Goal: Task Accomplishment & Management: Manage account settings

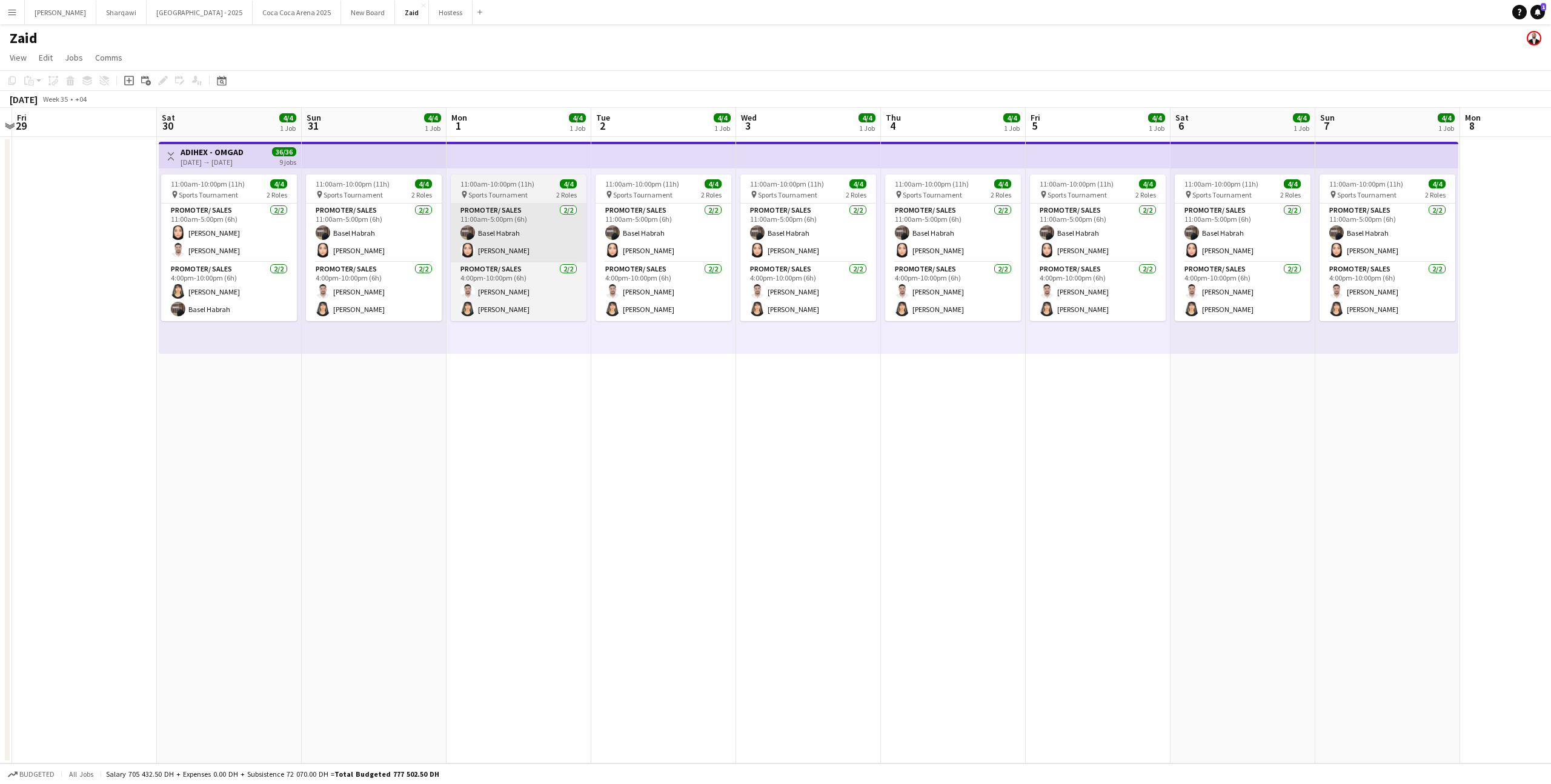
scroll to position [0, 425]
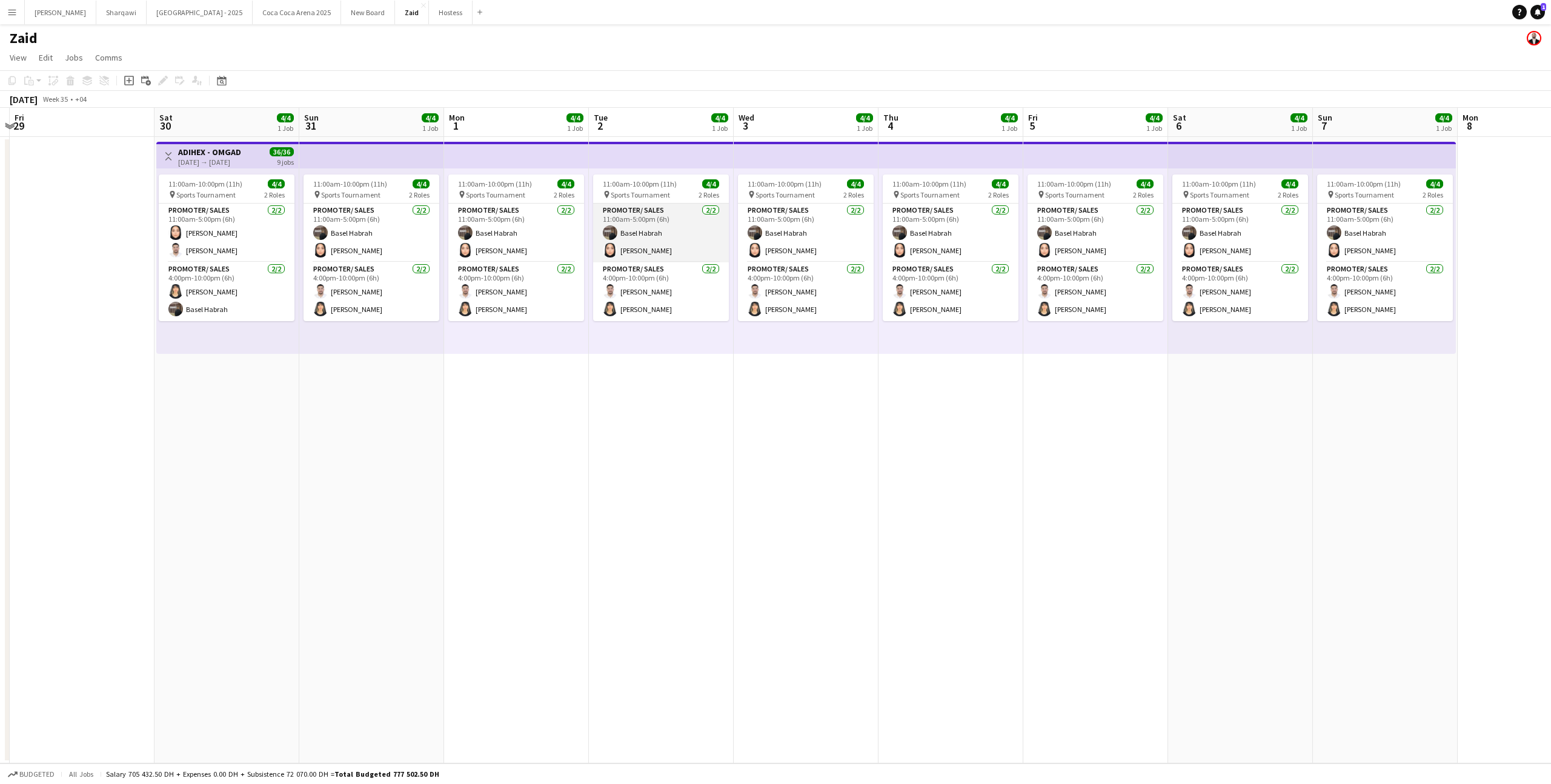
click at [691, 231] on app-card-role "Promoter/ Sales [DATE] 11:00am-5:00pm (6h) Basel [PERSON_NAME]" at bounding box center [661, 233] width 136 height 59
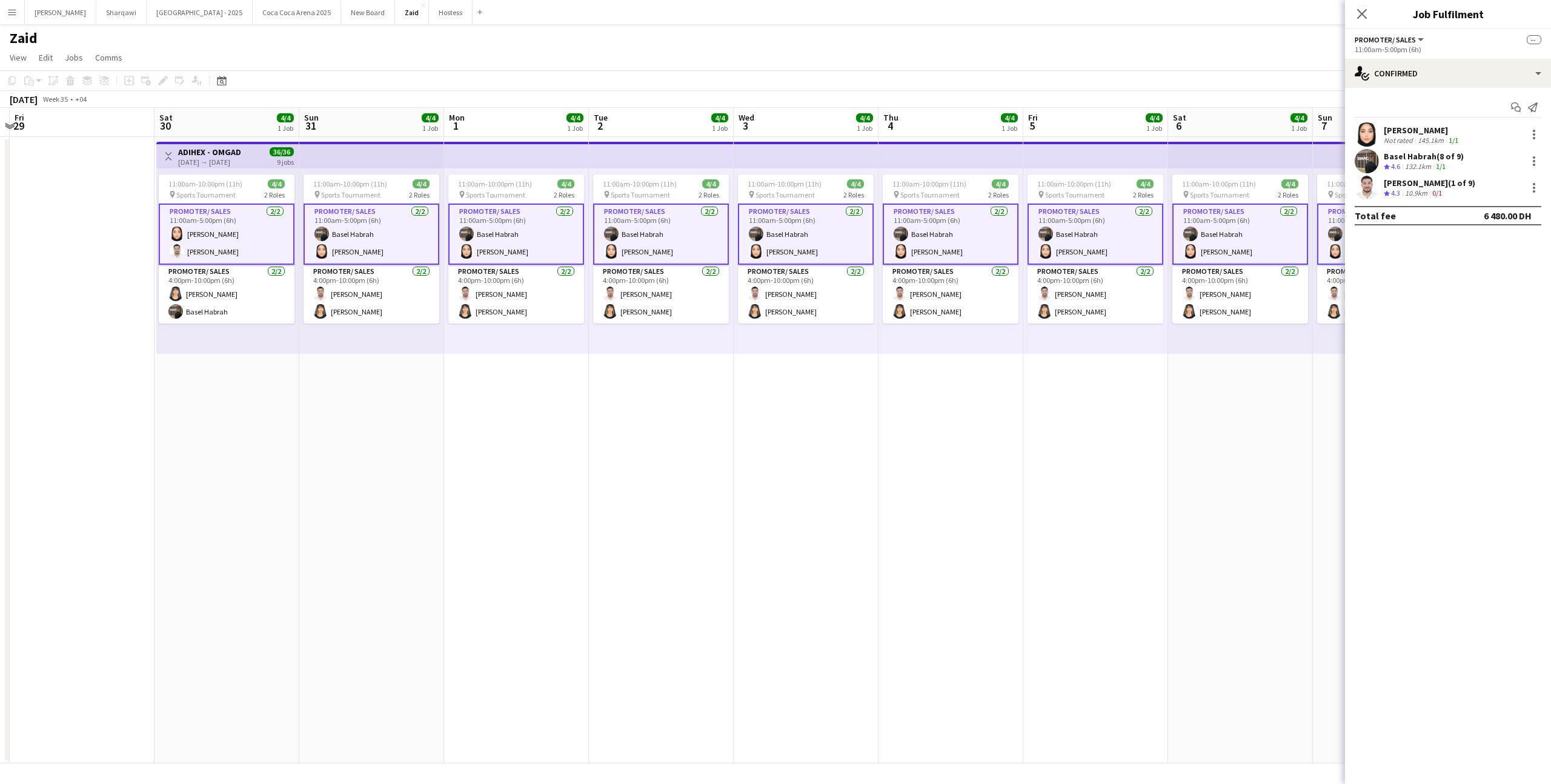
click at [854, 348] on div "11:00am-10:00pm (11h) 4/4 pin Sports Tournament 2 Roles Promoter/ Sales [DATE] …" at bounding box center [806, 260] width 145 height 185
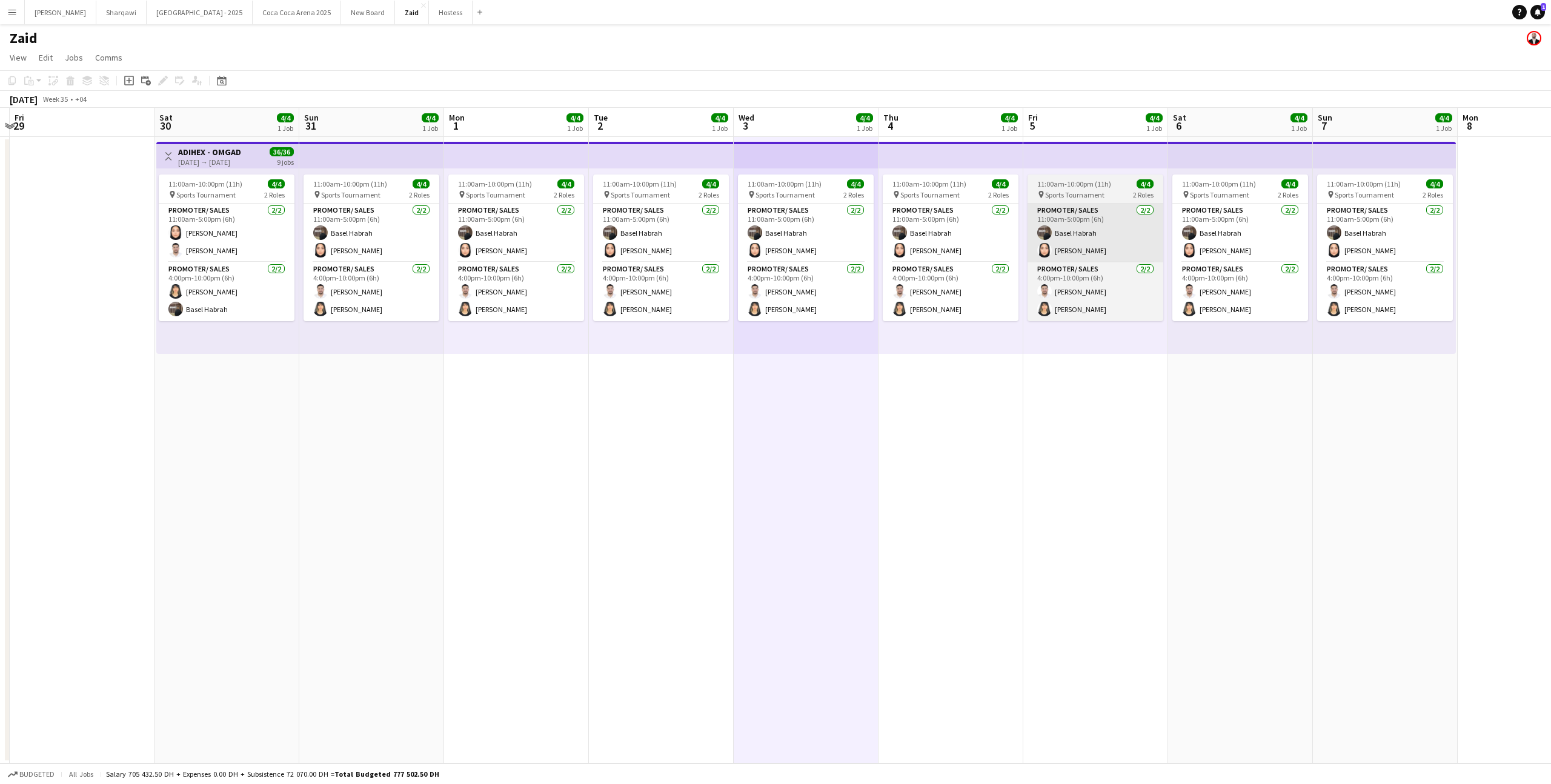
click at [1150, 226] on app-card-role "Promoter/ Sales [DATE] 11:00am-5:00pm (6h) Basel [PERSON_NAME]" at bounding box center [1096, 233] width 136 height 59
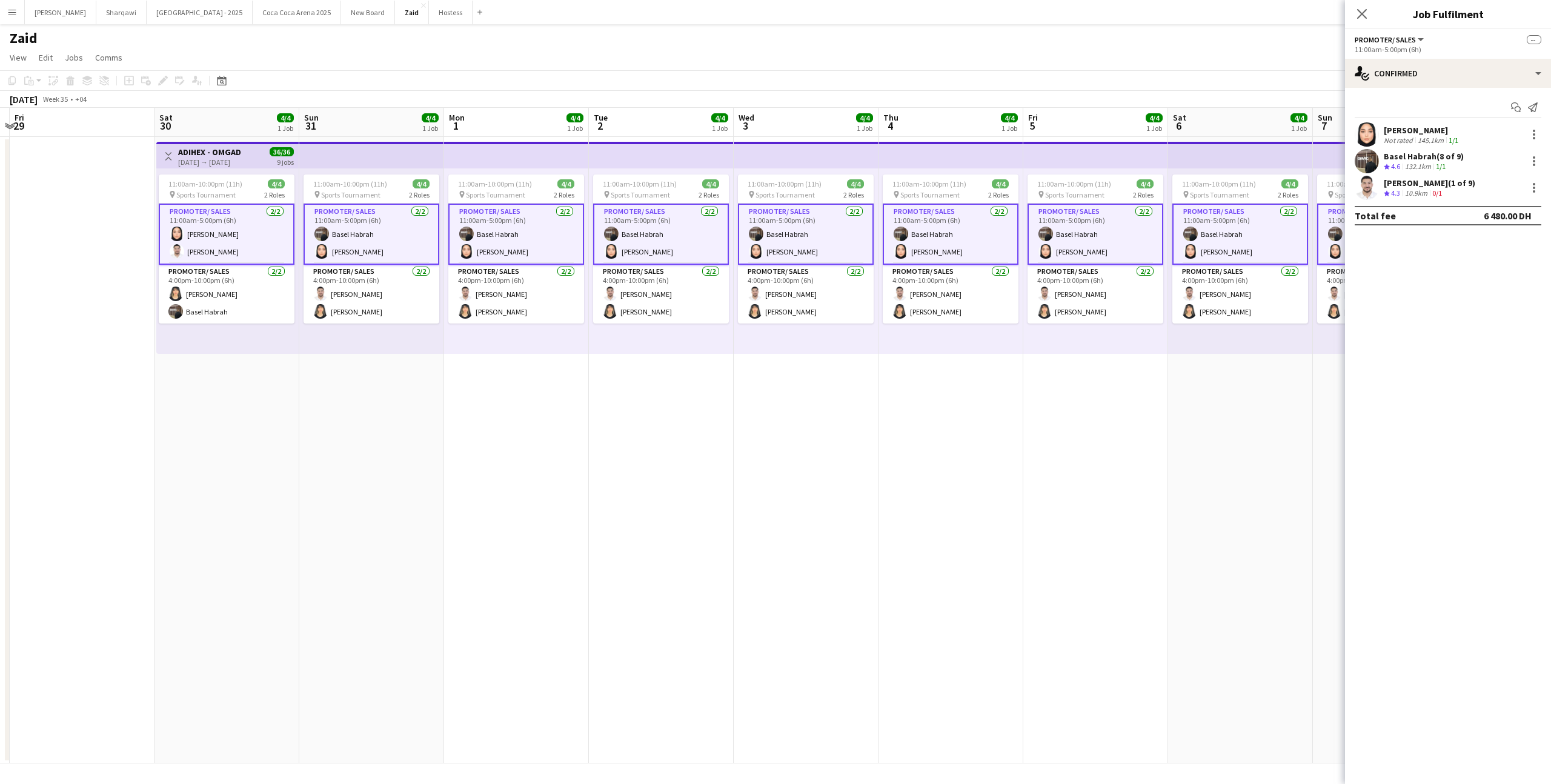
click at [1138, 226] on app-card-role "Promoter/ Sales [DATE] 11:00am-5:00pm (6h) Basel [PERSON_NAME]" at bounding box center [1096, 234] width 136 height 61
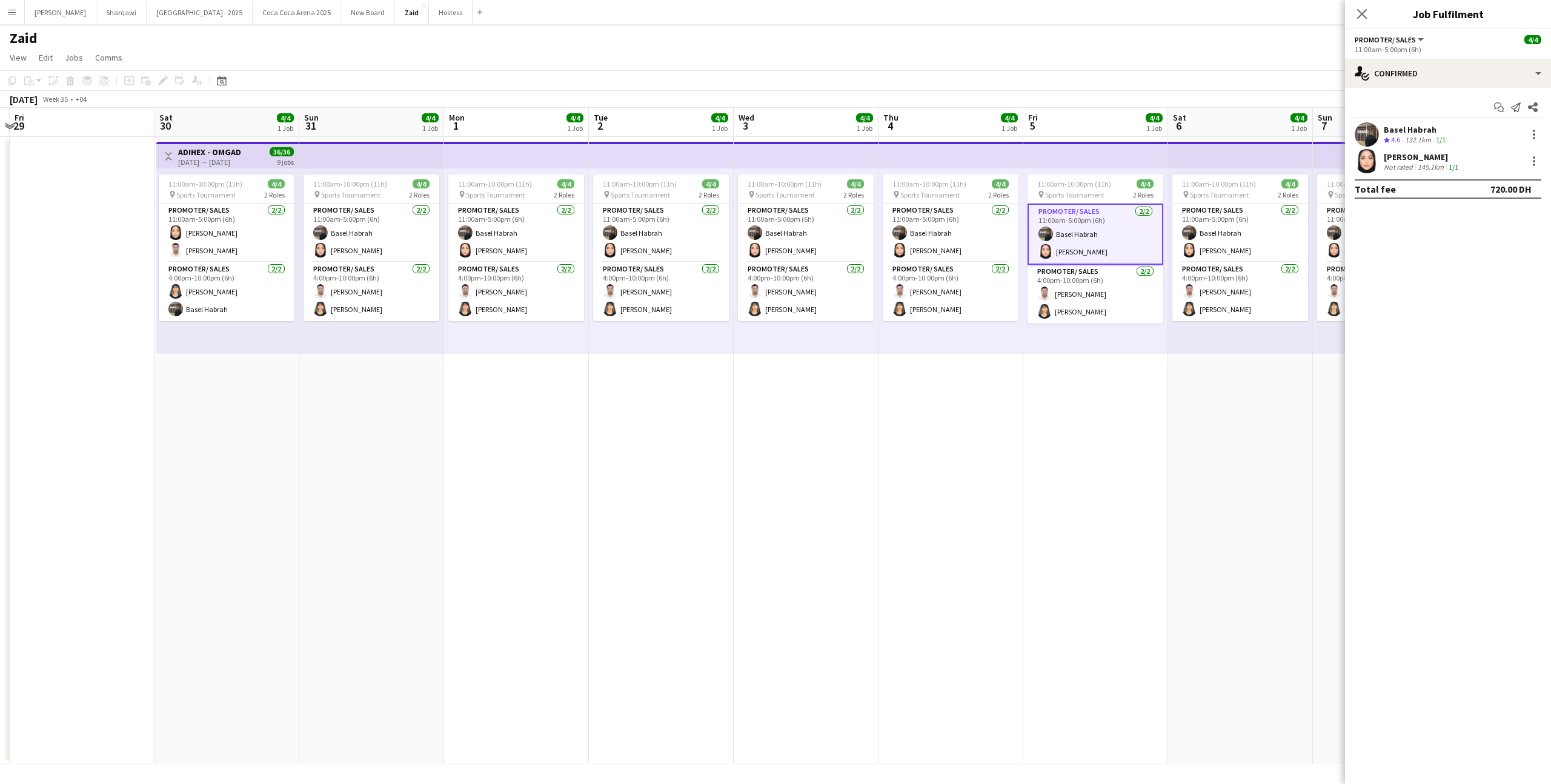
click at [1067, 358] on app-date-cell "11:00am-10:00pm (11h) 4/4 pin Sports Tournament 2 Roles Promoter/ Sales [DATE] …" at bounding box center [1096, 450] width 145 height 626
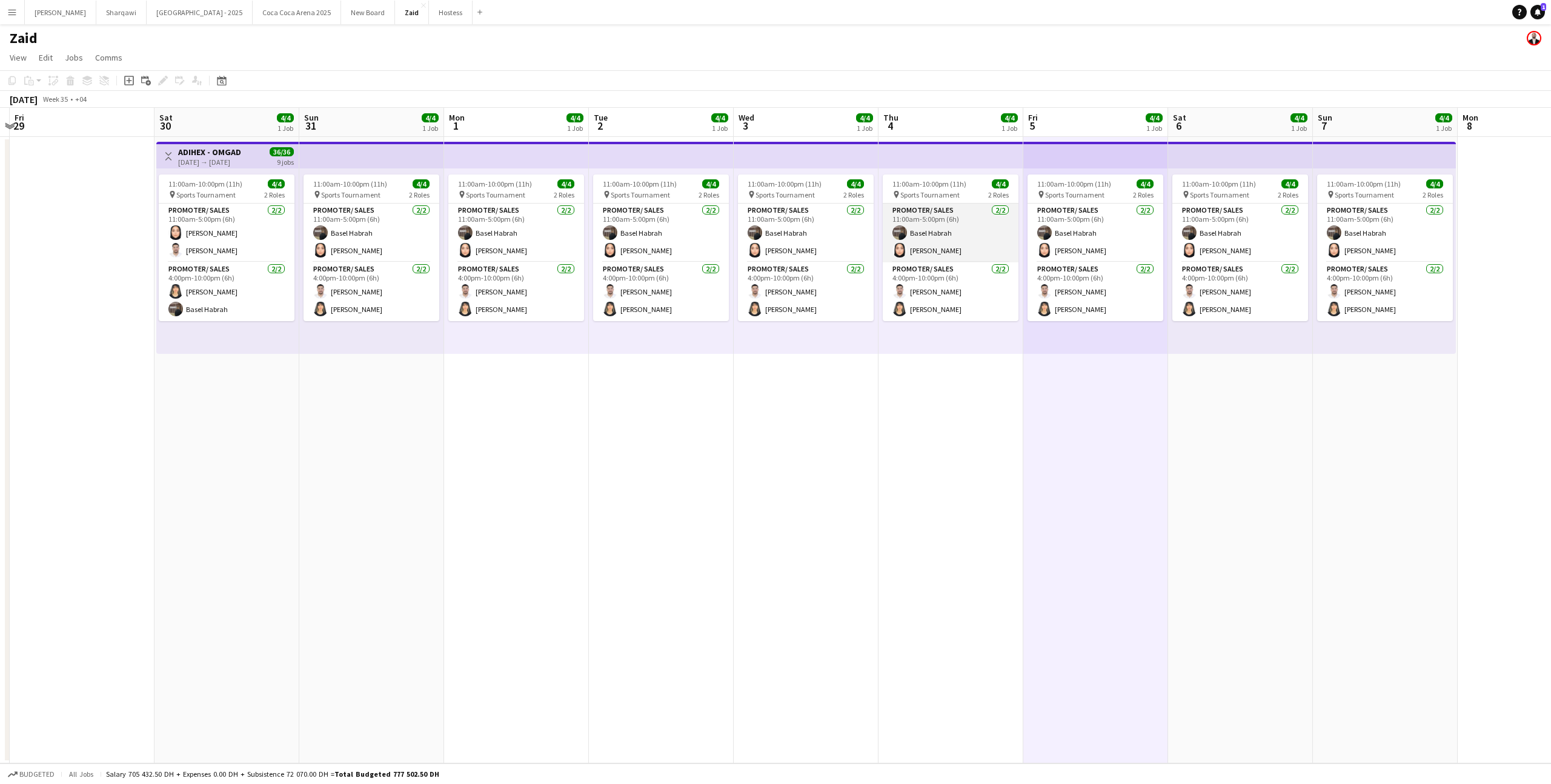
click at [959, 227] on app-card-role "Promoter/ Sales [DATE] 11:00am-5:00pm (6h) Basel [PERSON_NAME]" at bounding box center [951, 233] width 136 height 59
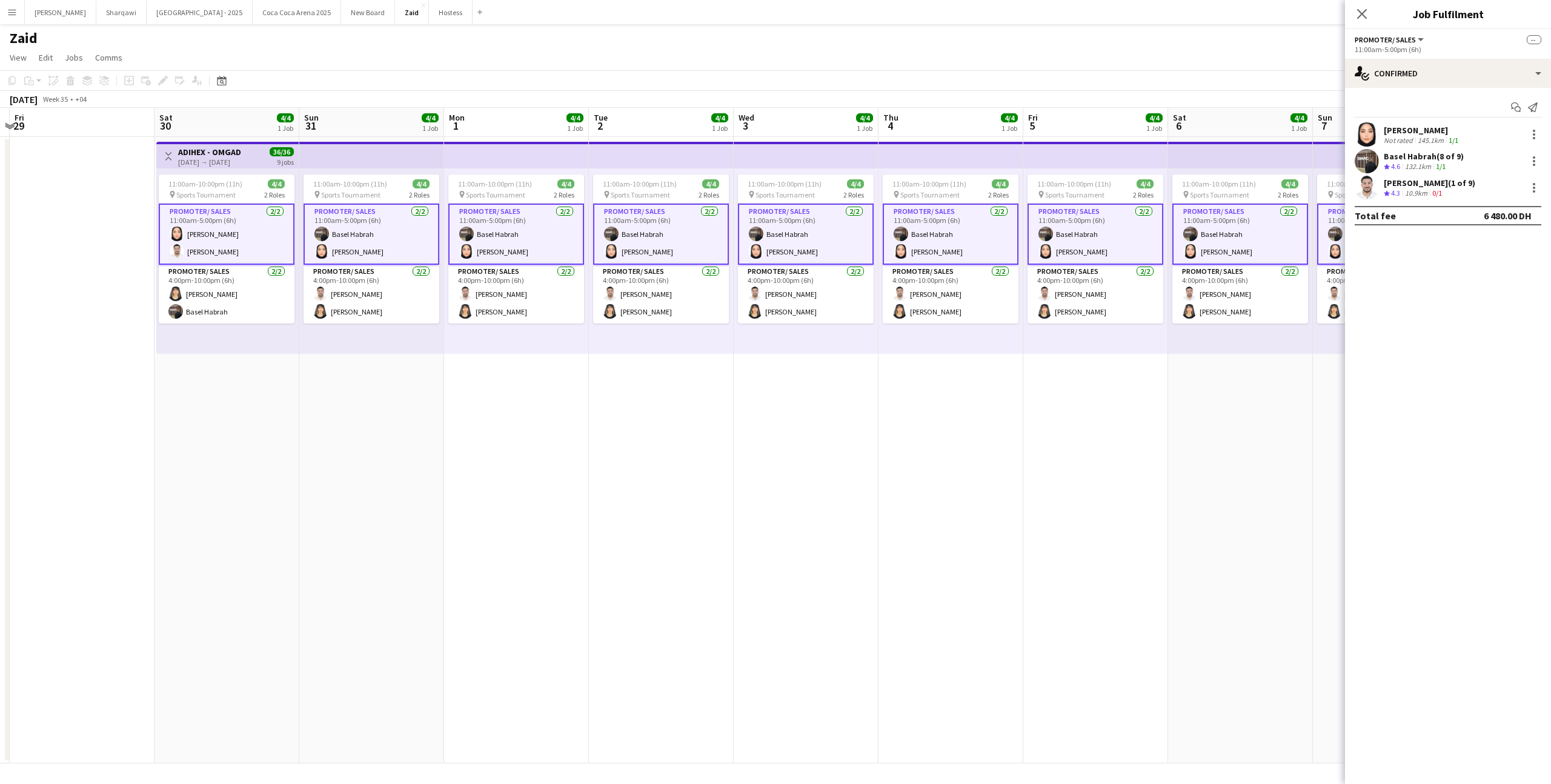
click at [959, 227] on app-card-role "Promoter/ Sales [DATE] 11:00am-5:00pm (6h) Basel [PERSON_NAME]" at bounding box center [951, 234] width 136 height 61
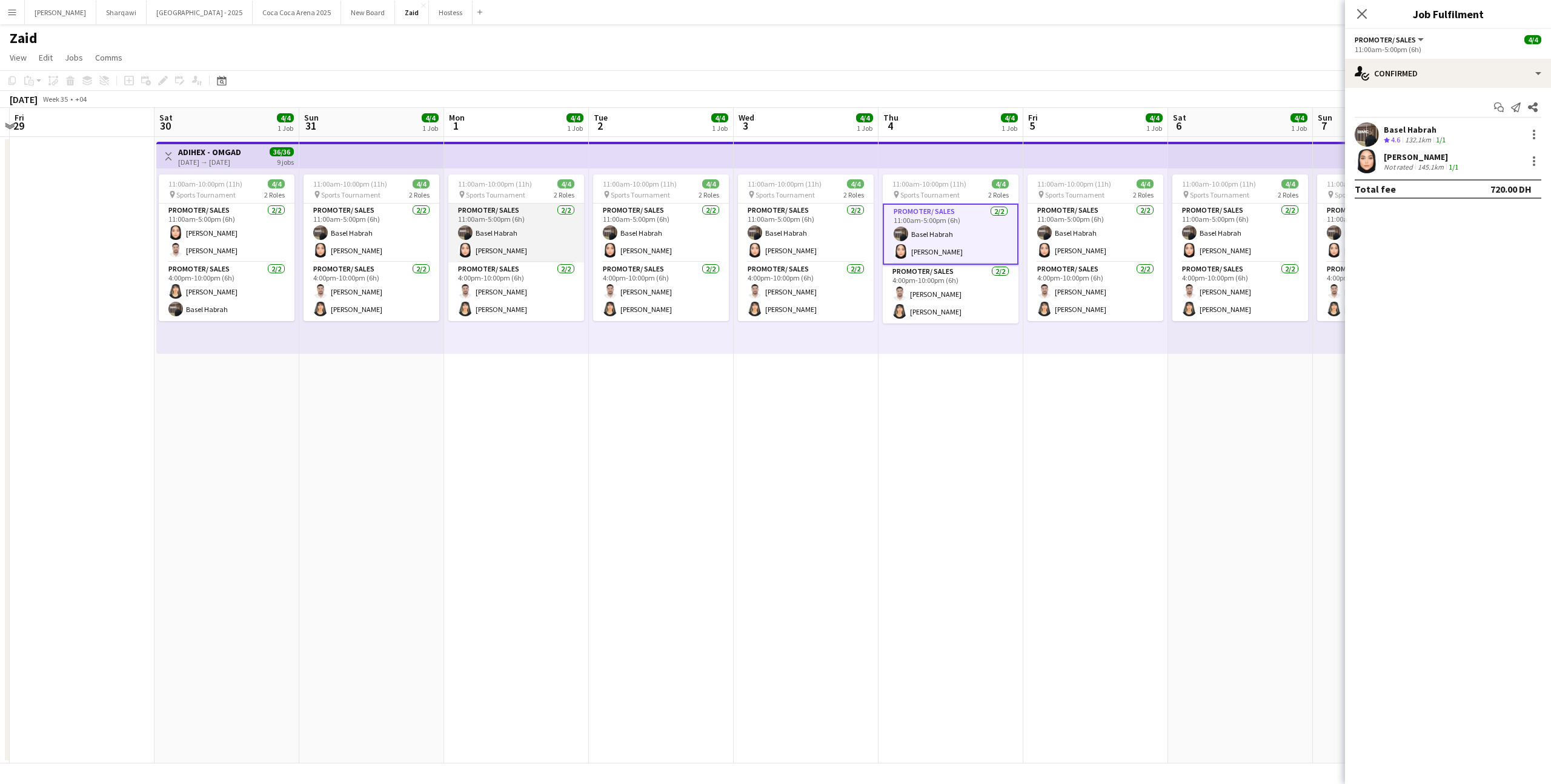
click at [564, 204] on app-card-role "Promoter/ Sales [DATE] 11:00am-5:00pm (6h) Basel [PERSON_NAME]" at bounding box center [517, 233] width 136 height 59
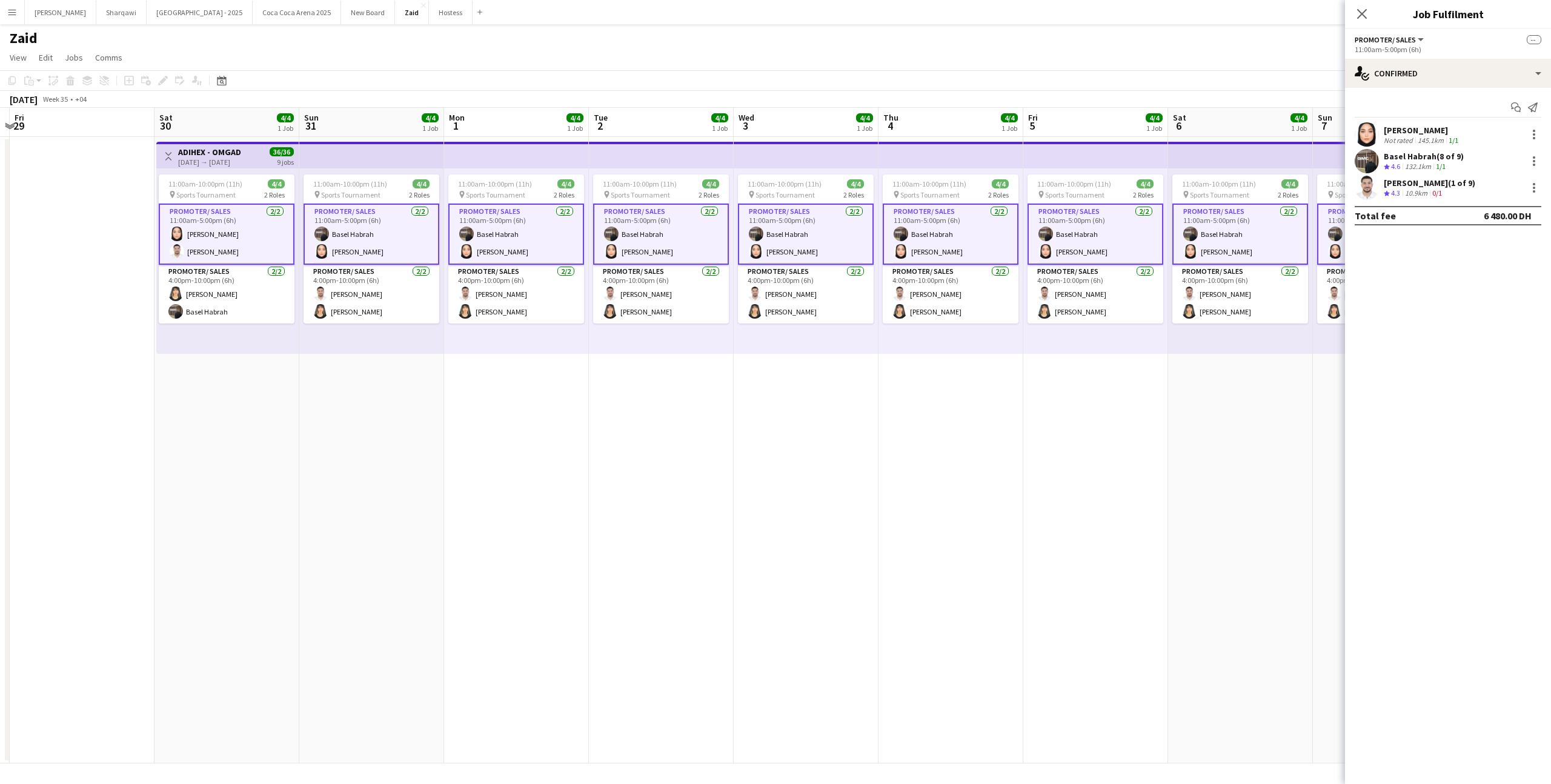
click at [624, 211] on app-card-role "Promoter/ Sales [DATE] 11:00am-5:00pm (6h) Basel [PERSON_NAME]" at bounding box center [661, 234] width 136 height 61
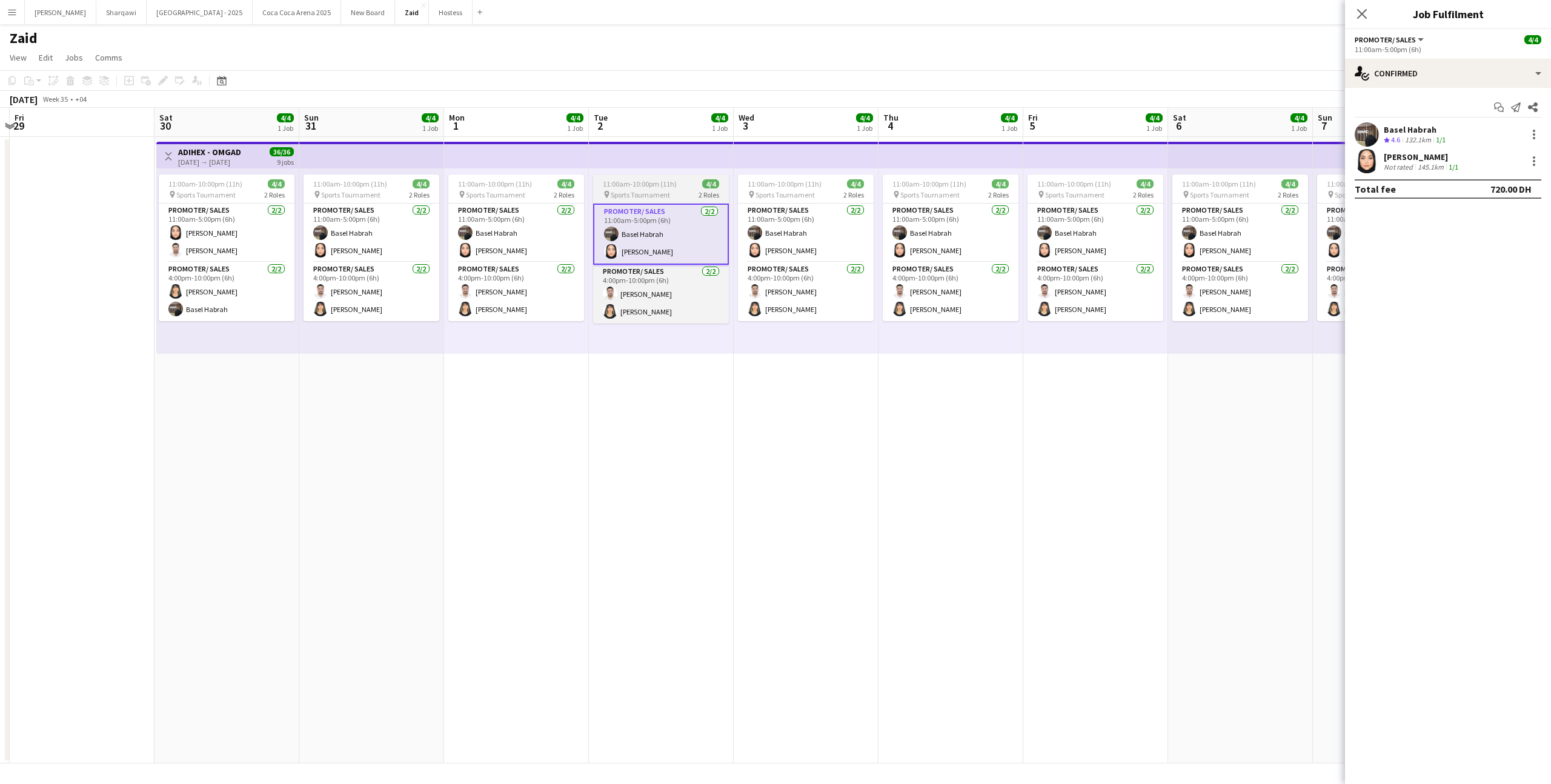
click at [628, 192] on span "Sports Tournament" at bounding box center [640, 195] width 59 height 9
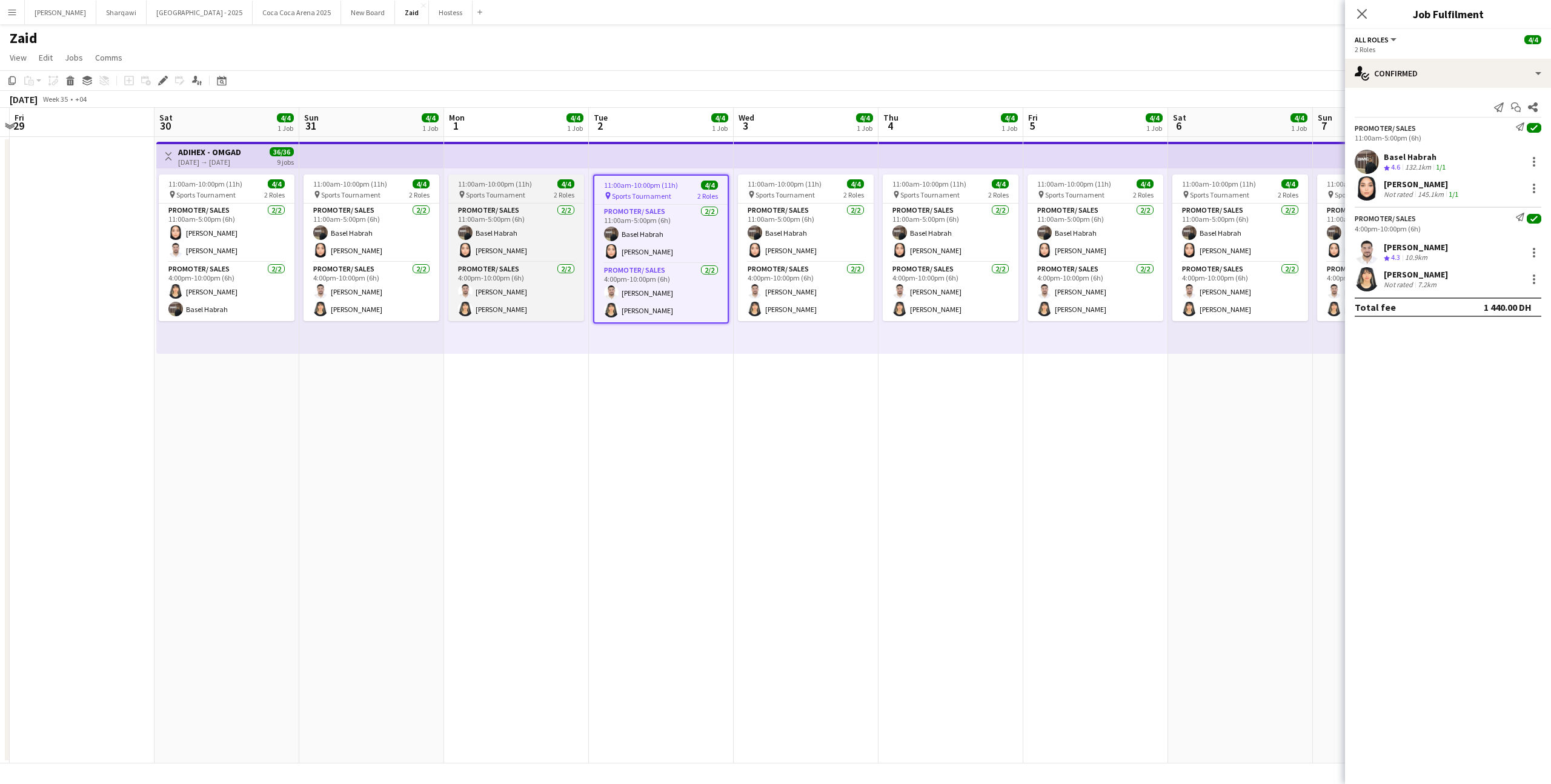
click at [554, 190] on span "2 Roles" at bounding box center [564, 195] width 20 height 9
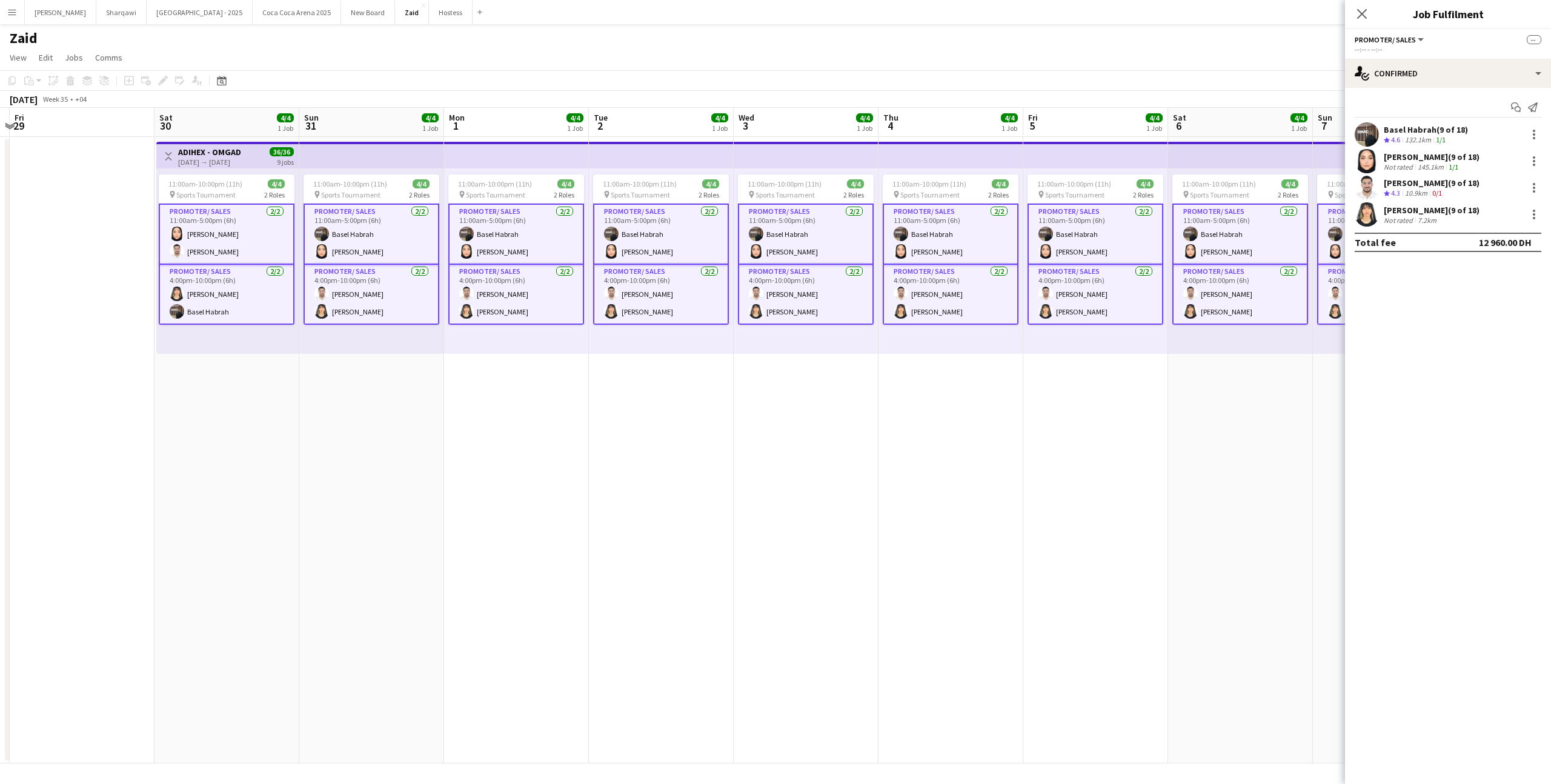
click at [760, 206] on app-card-role "Promoter/ Sales [DATE] 11:00am-5:00pm (6h) Basel [PERSON_NAME]" at bounding box center [806, 234] width 136 height 61
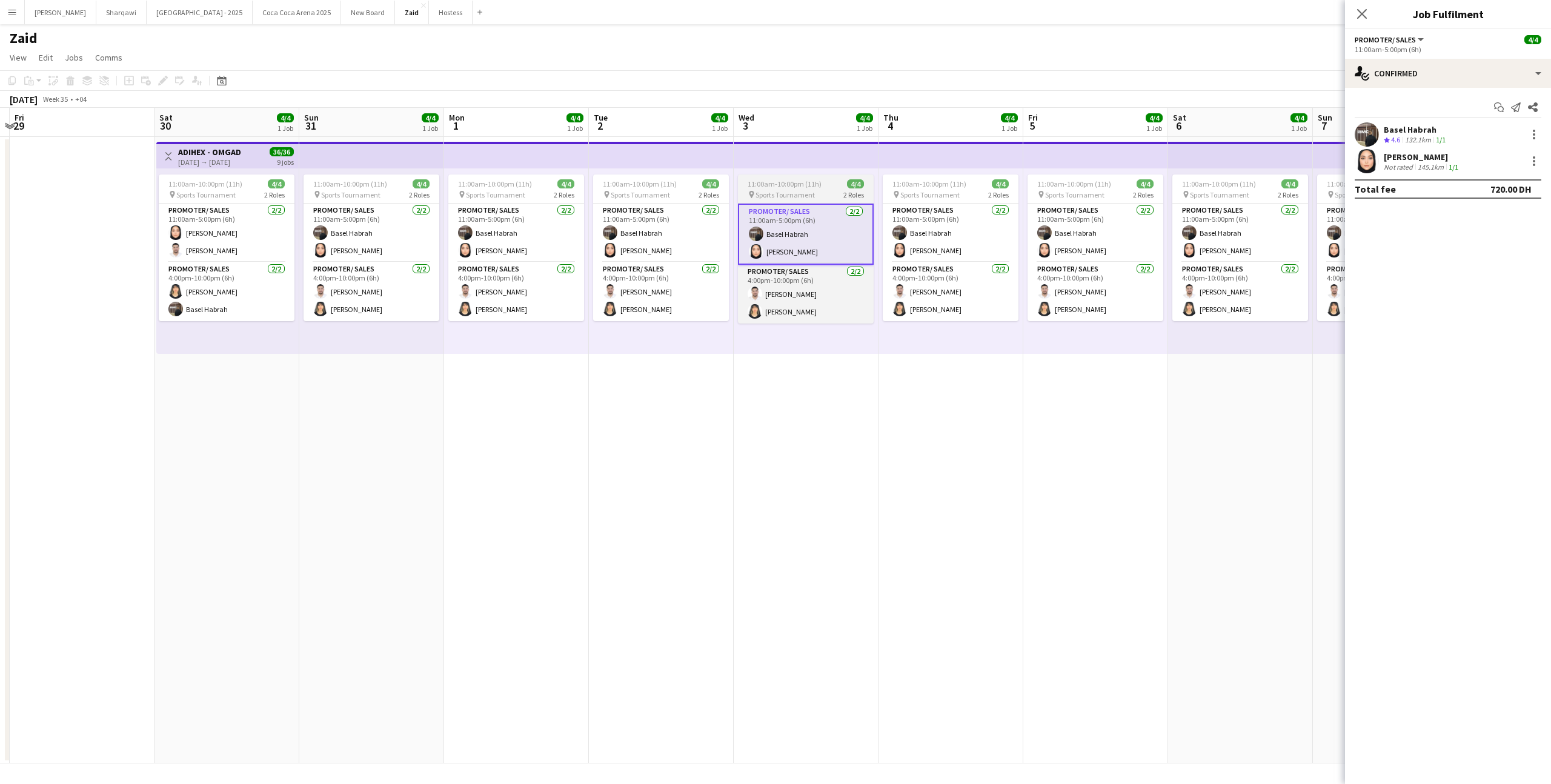
click at [798, 200] on app-job-card "11:00am-10:00pm (11h) 4/4 pin Sports Tournament 2 Roles Promoter/ Sales [DATE] …" at bounding box center [806, 249] width 136 height 149
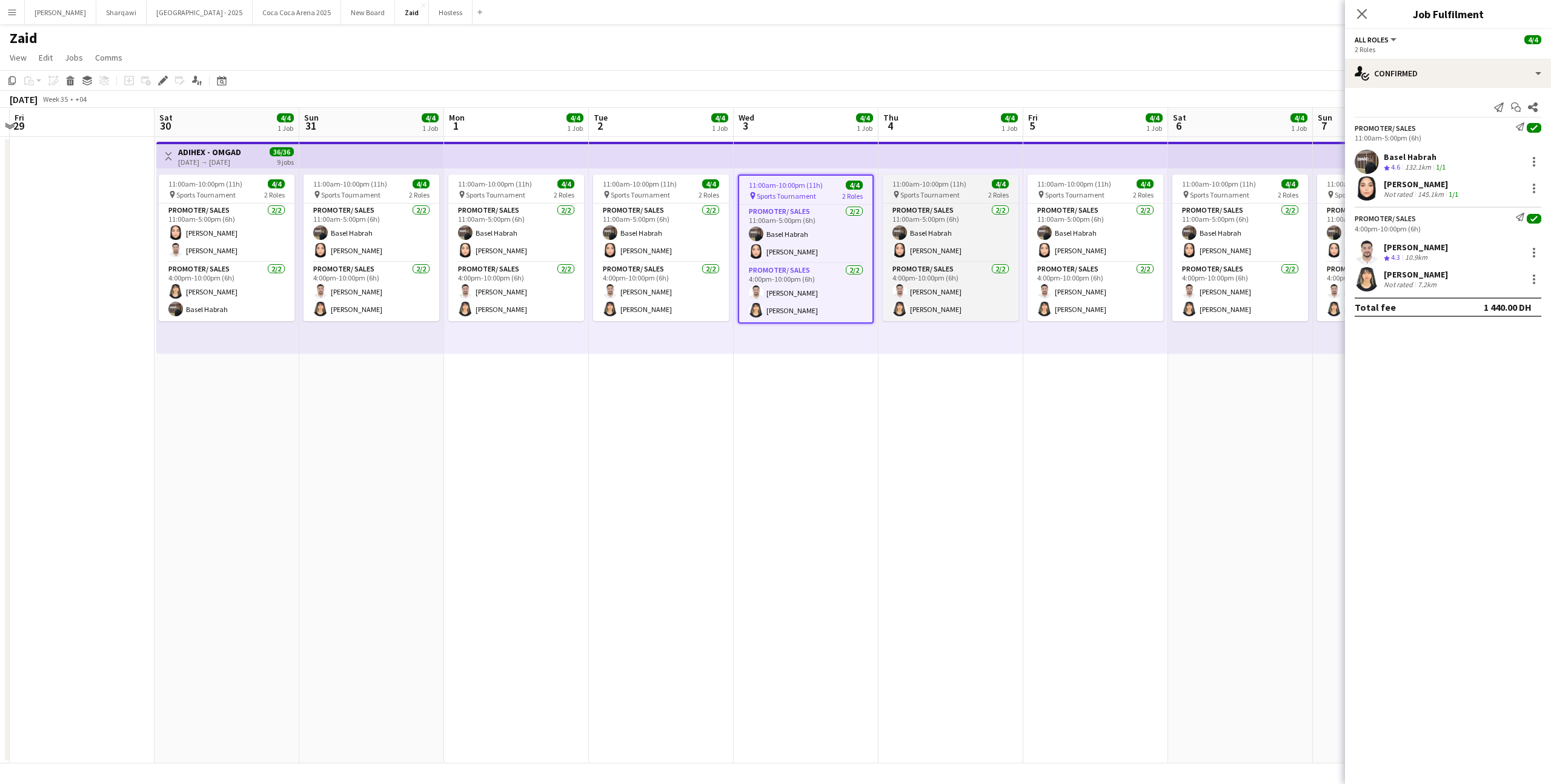
click at [909, 201] on app-job-card "11:00am-10:00pm (11h) 4/4 pin Sports Tournament 2 Roles Promoter/ Sales [DATE] …" at bounding box center [951, 248] width 136 height 146
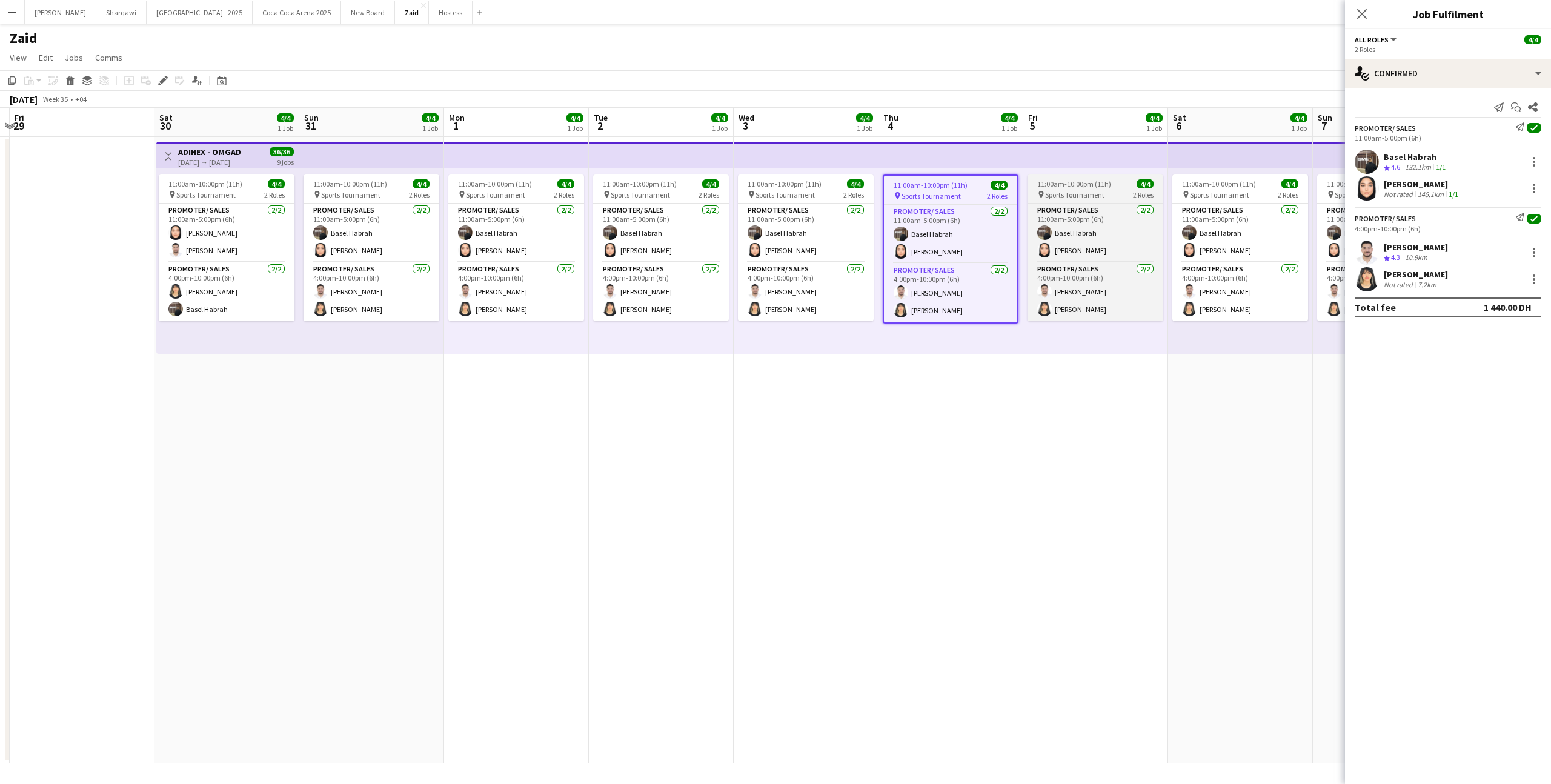
click at [1087, 186] on span "11:00am-10:00pm (11h)" at bounding box center [1074, 184] width 74 height 9
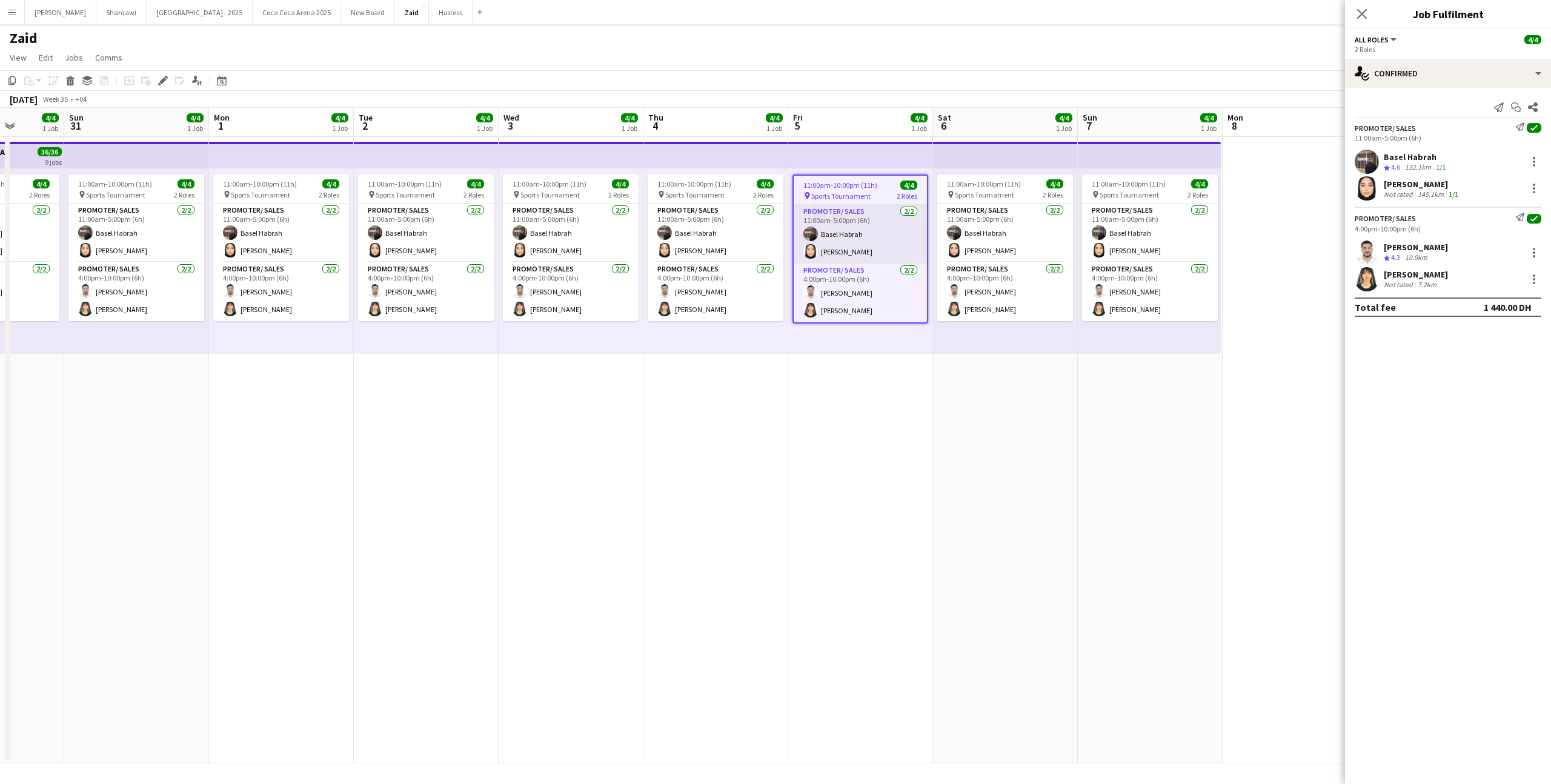
scroll to position [0, 362]
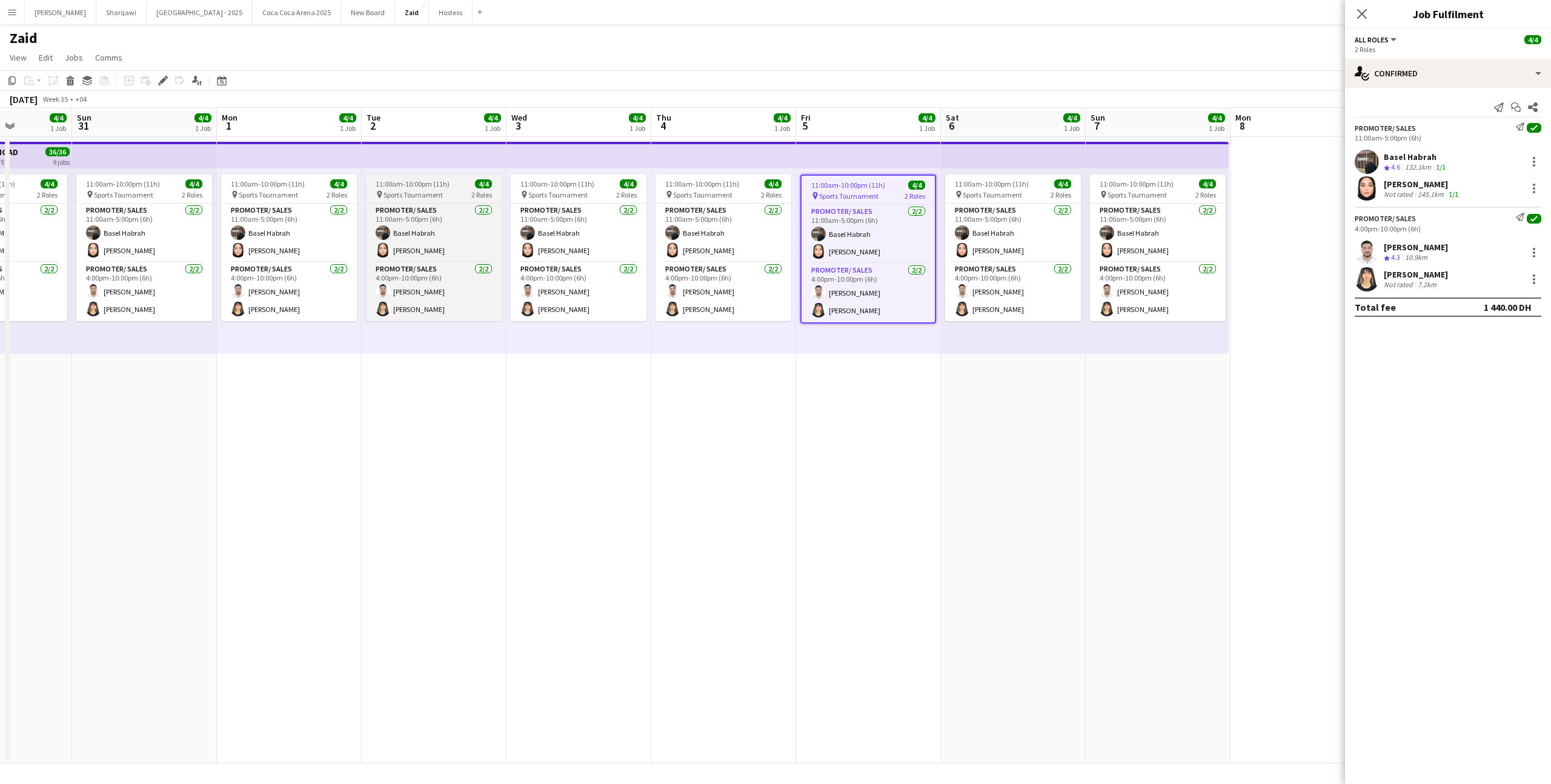
click at [456, 194] on div "pin Sports Tournament 2 Roles" at bounding box center [434, 194] width 136 height 10
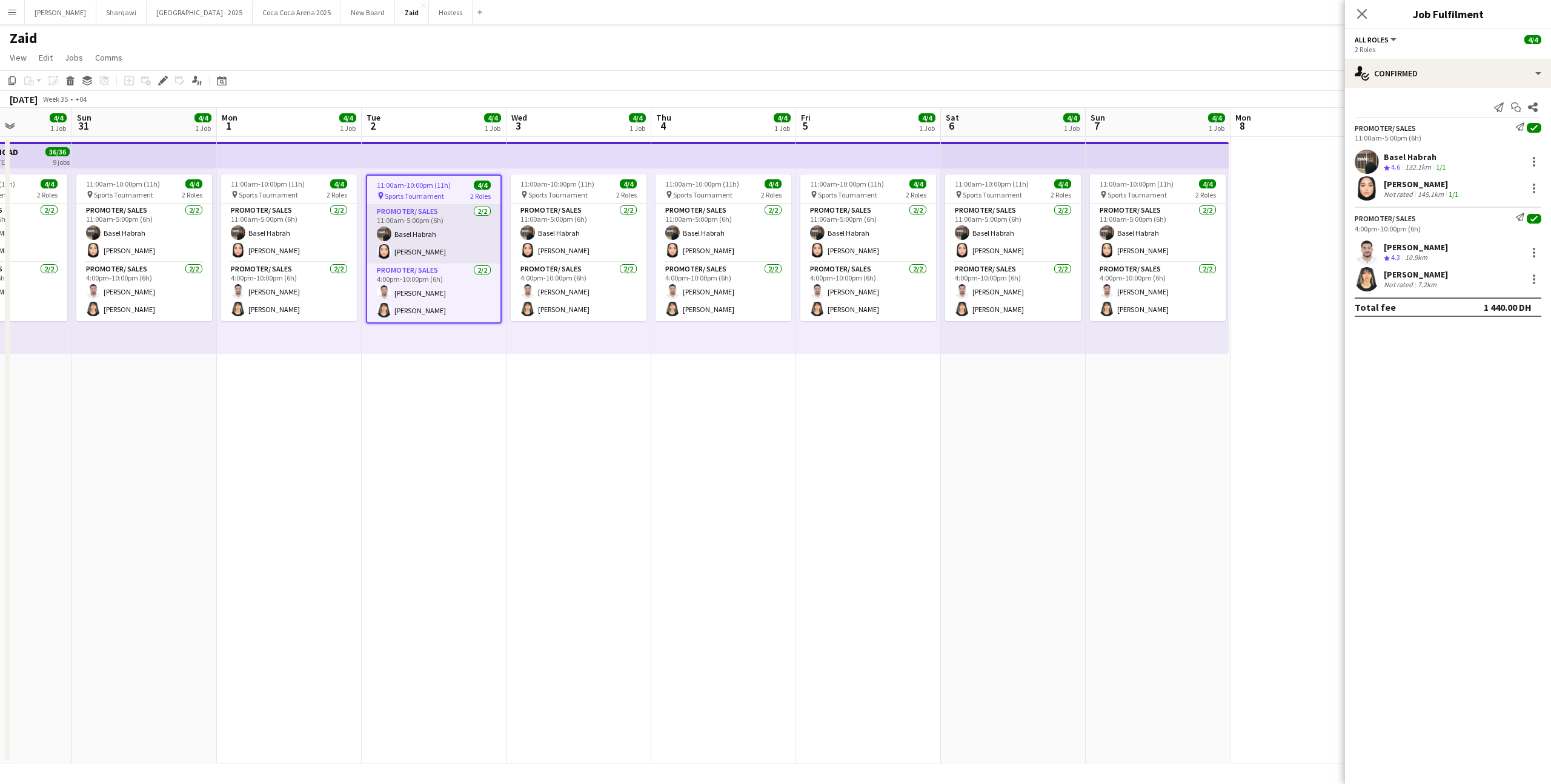
click at [462, 225] on app-card-role "Promoter/ Sales [DATE] 11:00am-5:00pm (6h) Basel [PERSON_NAME]" at bounding box center [434, 234] width 133 height 59
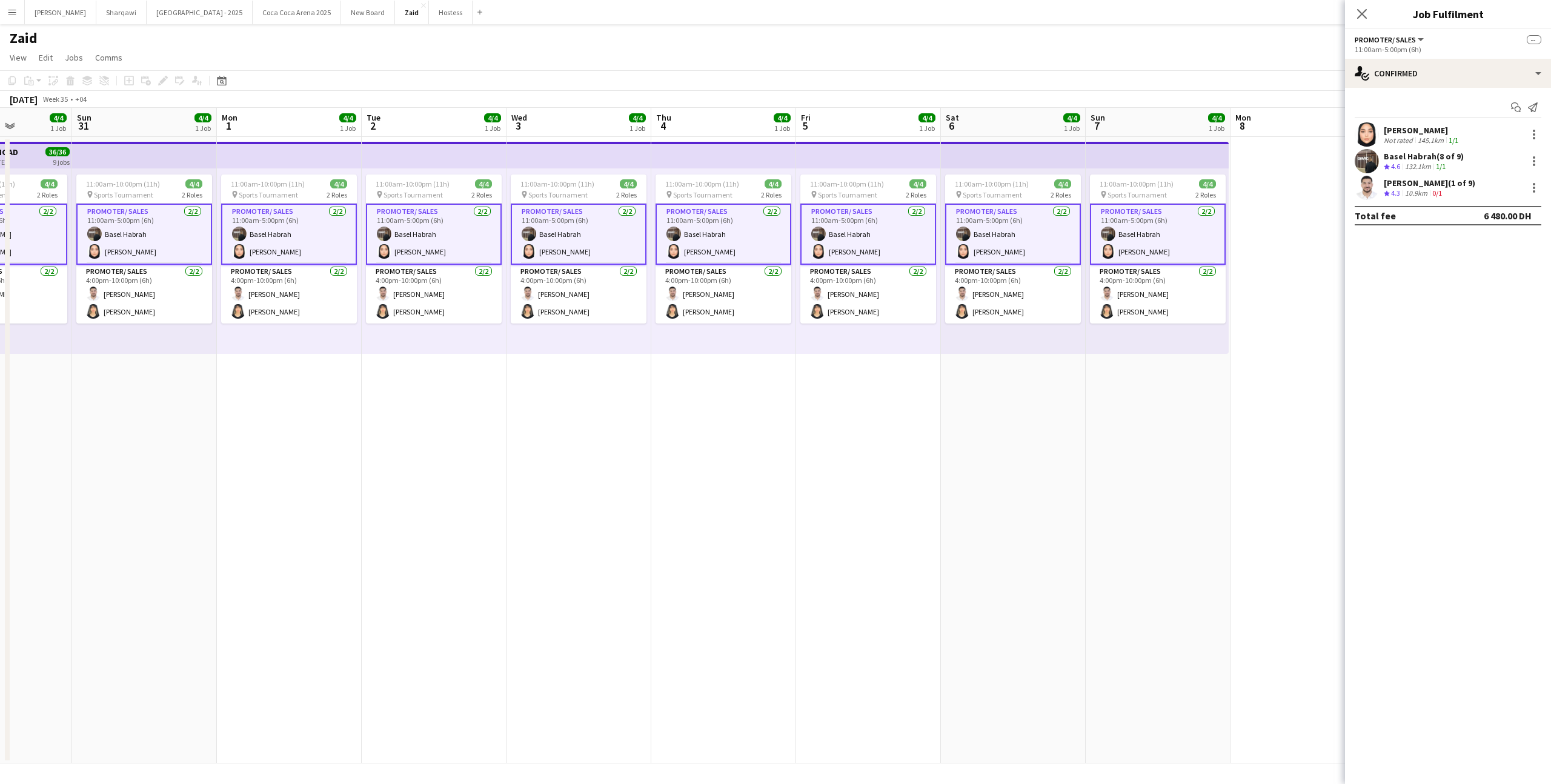
click at [331, 235] on app-card-role "Promoter/ Sales [DATE] 11:00am-5:00pm (6h) Basel [PERSON_NAME]" at bounding box center [289, 234] width 136 height 61
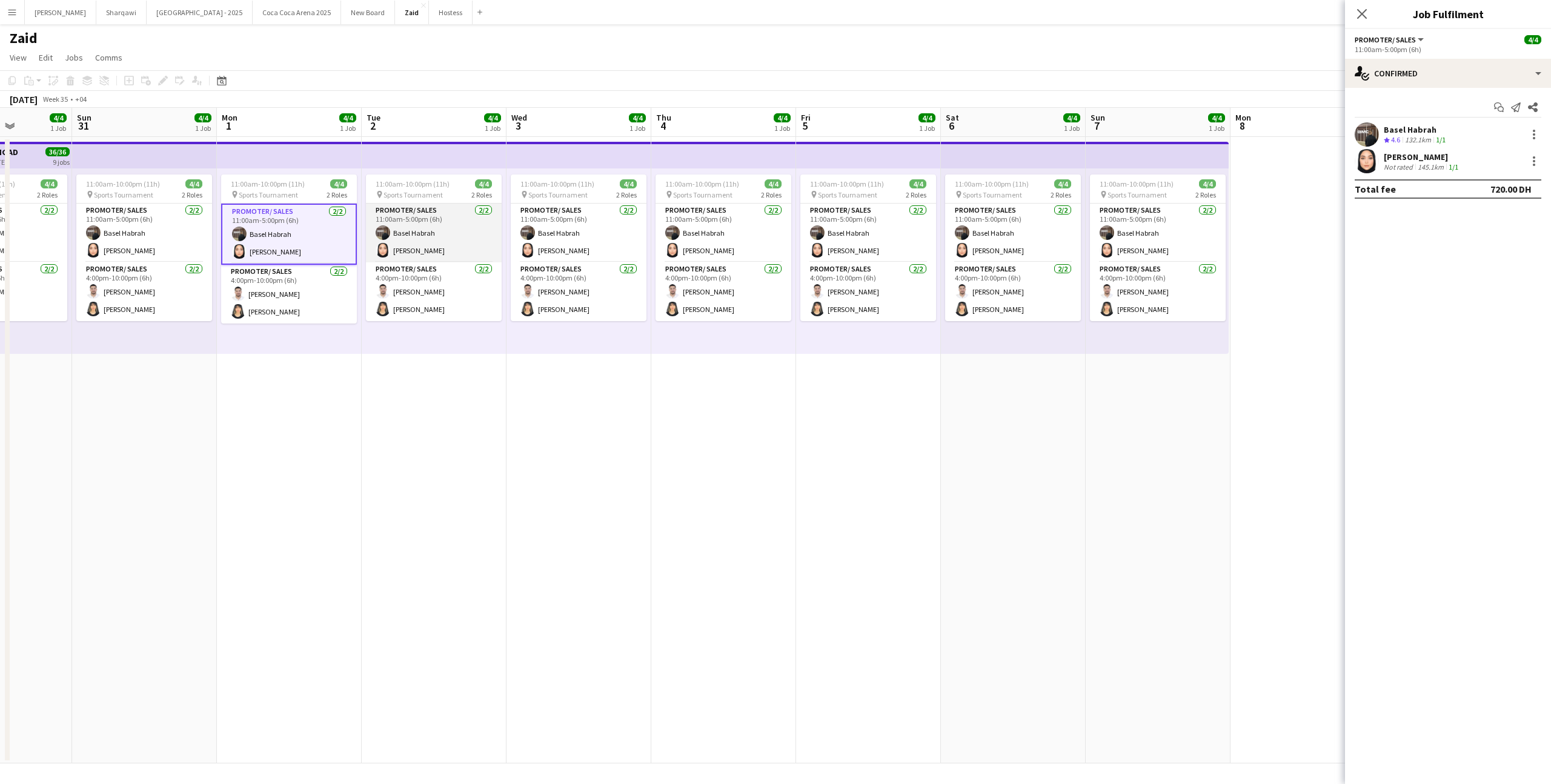
click at [397, 244] on app-card-role "Promoter/ Sales [DATE] 11:00am-5:00pm (6h) Basel [PERSON_NAME]" at bounding box center [434, 233] width 136 height 59
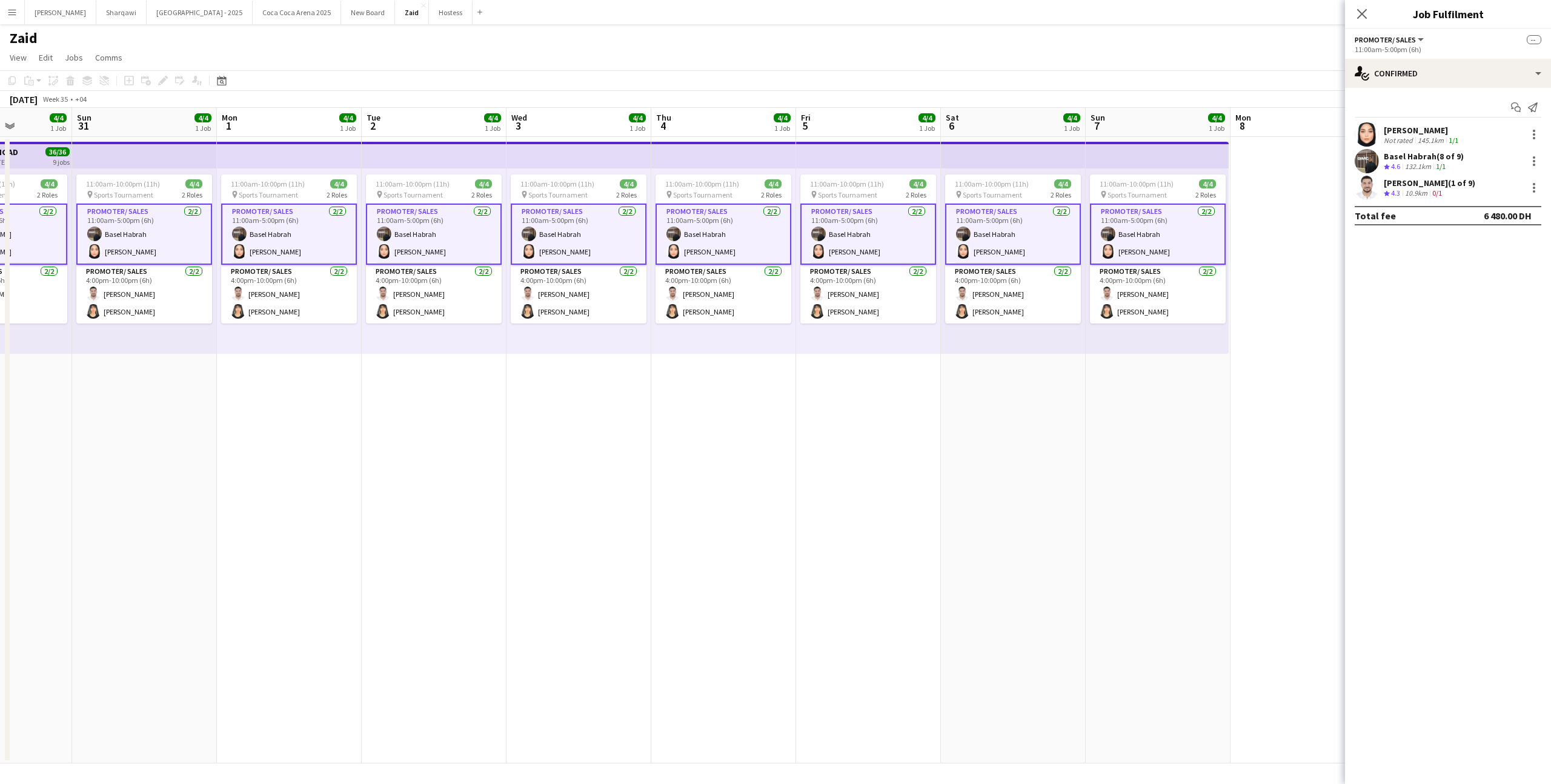
click at [312, 247] on app-card-role "Promoter/ Sales [DATE] 11:00am-5:00pm (6h) Basel [PERSON_NAME]" at bounding box center [289, 234] width 136 height 61
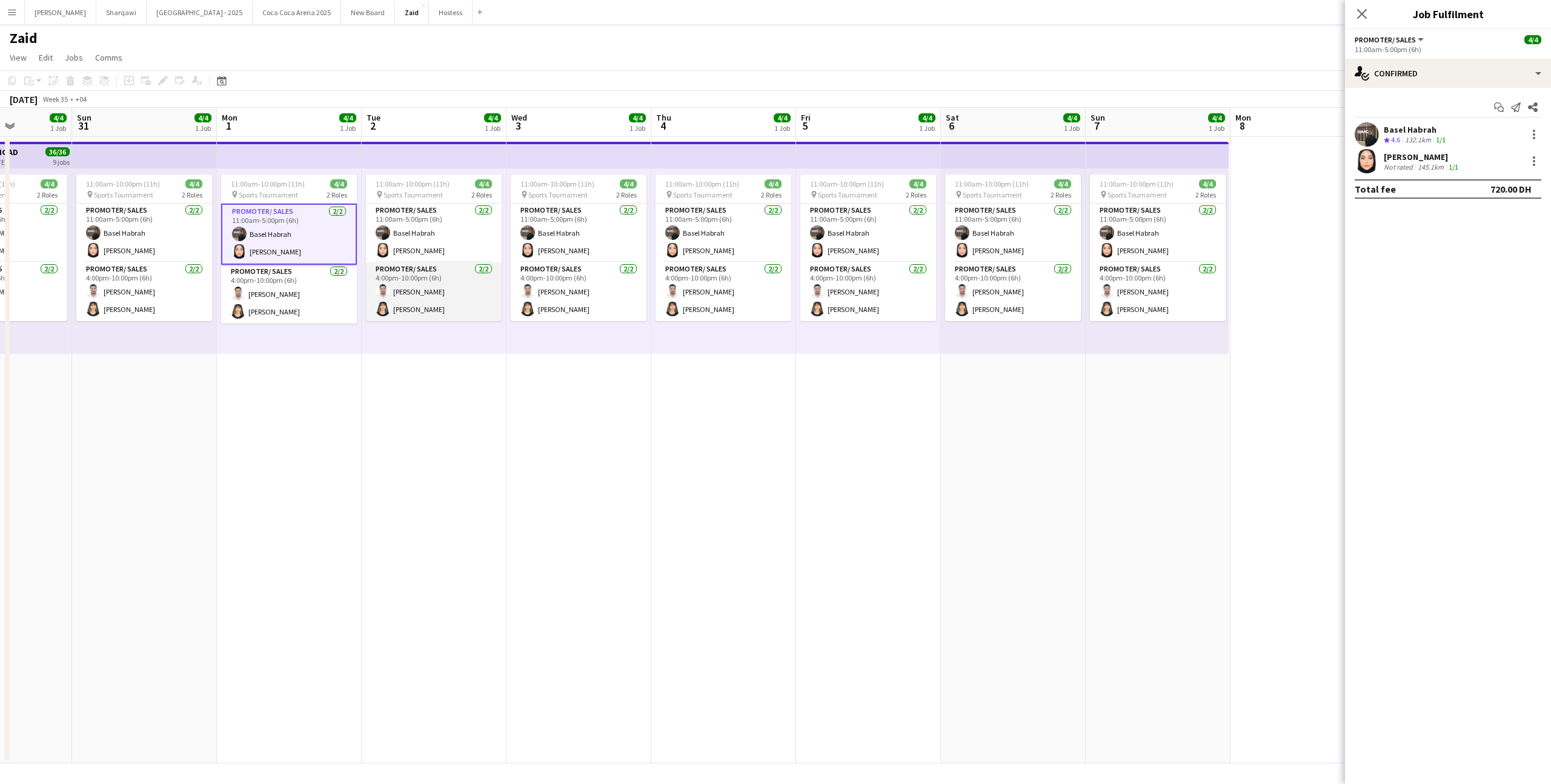
scroll to position [0, 442]
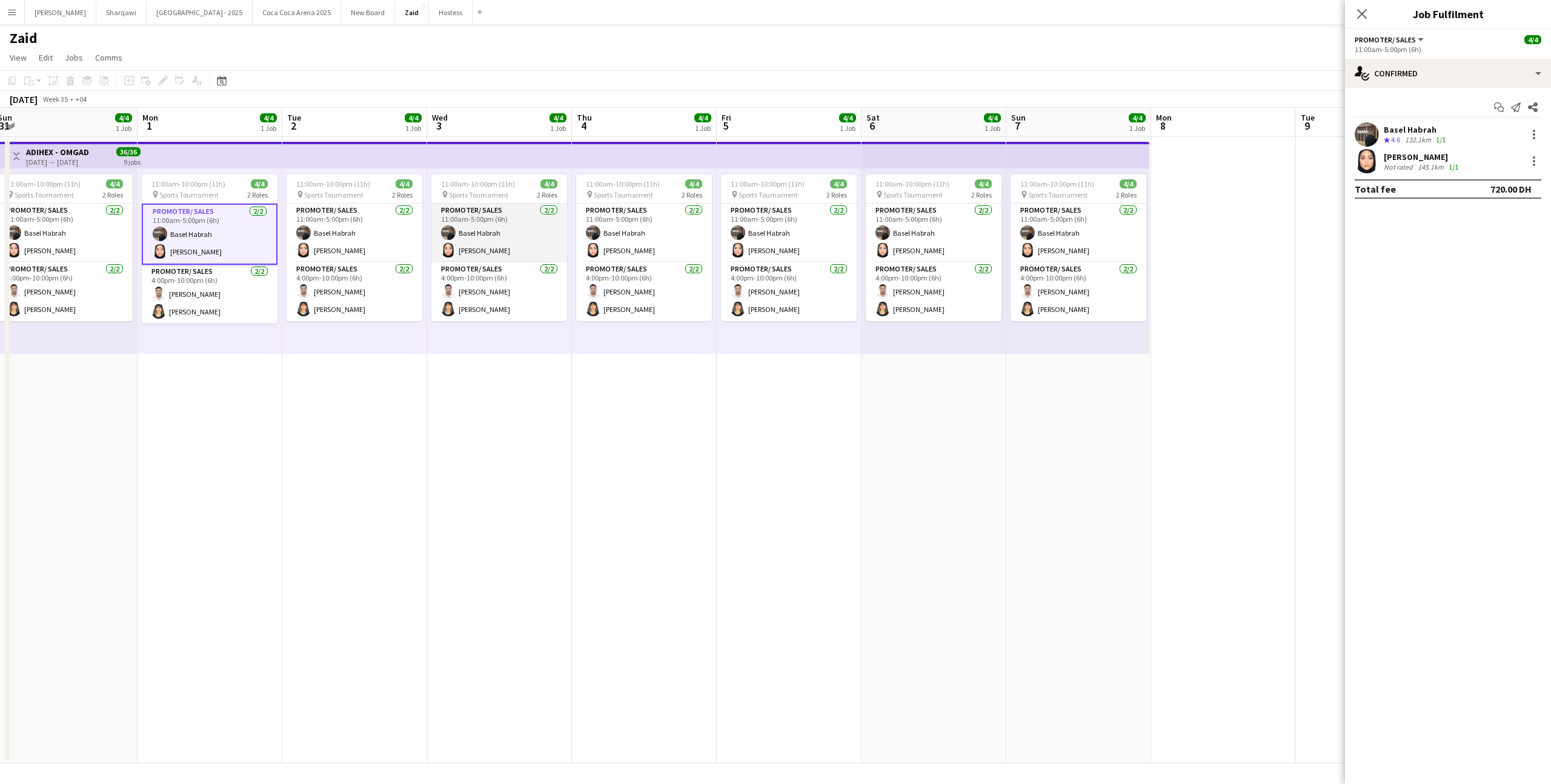
click at [457, 227] on app-card-role "Promoter/ Sales [DATE] 11:00am-5:00pm (6h) Basel [PERSON_NAME]" at bounding box center [500, 233] width 136 height 59
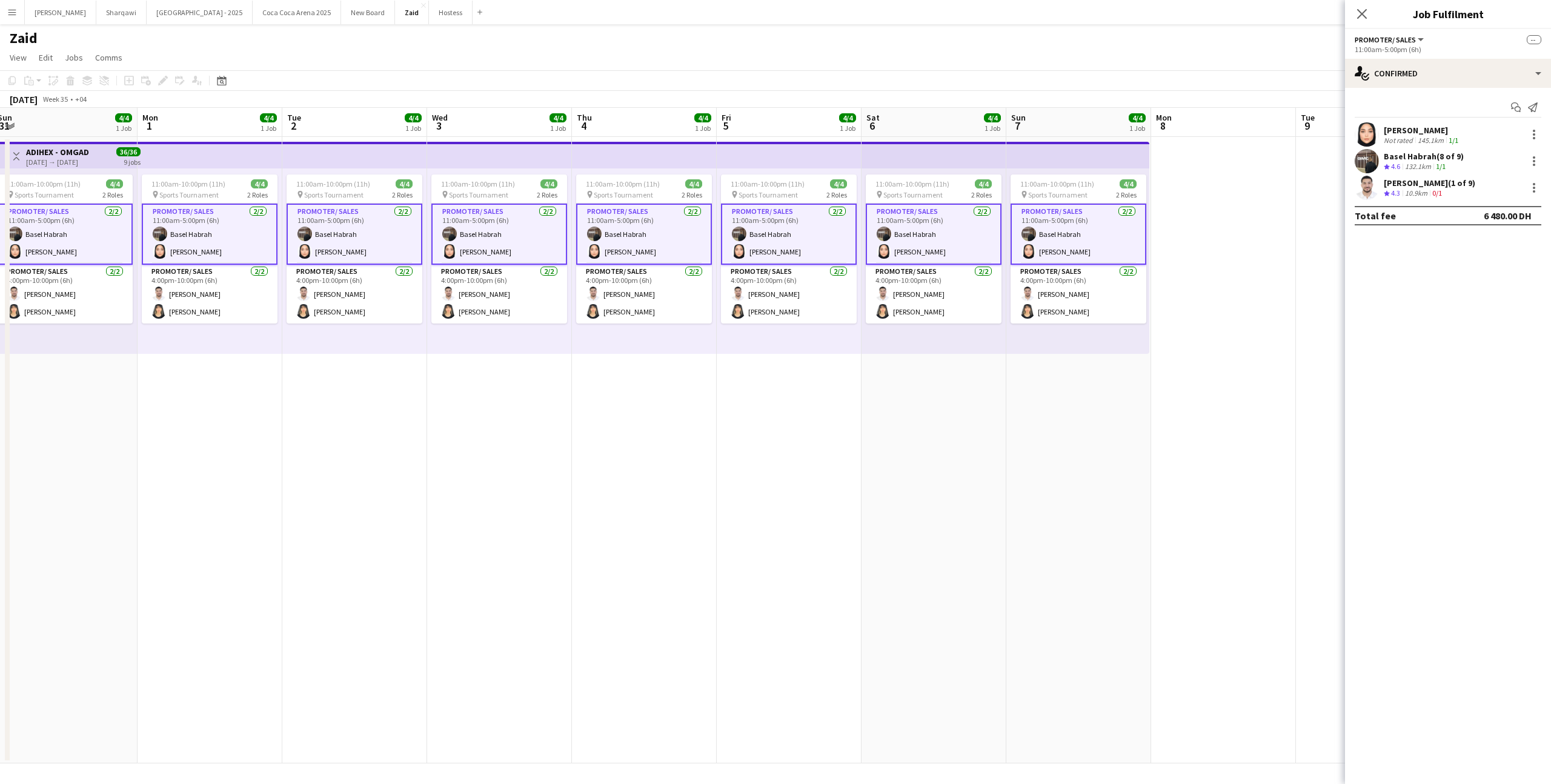
click at [631, 252] on app-card-role "Promoter/ Sales [DATE] 11:00am-5:00pm (6h) Basel [PERSON_NAME]" at bounding box center [645, 234] width 136 height 61
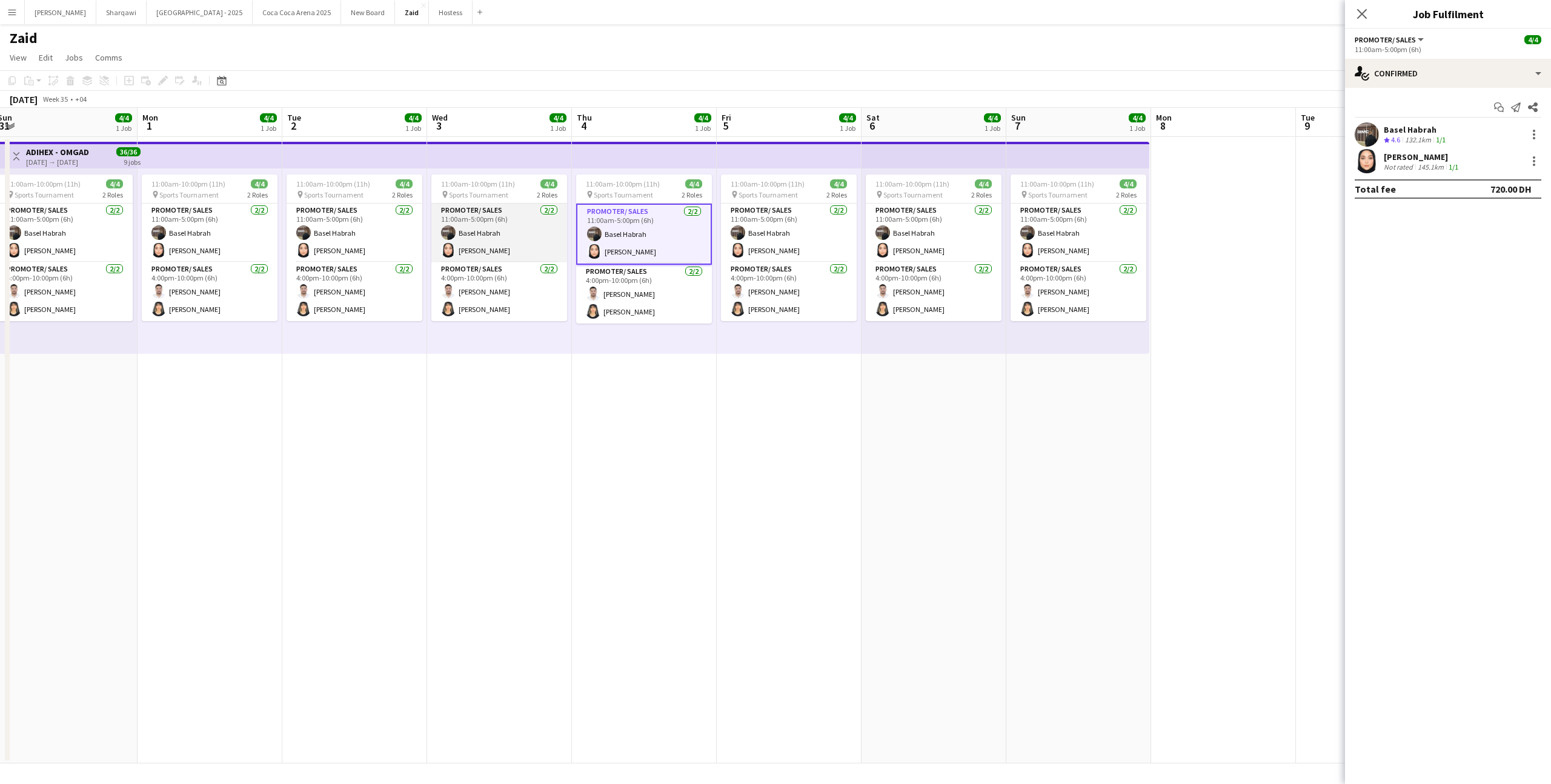
click at [514, 245] on app-card-role "Promoter/ Sales [DATE] 11:00am-5:00pm (6h) Basel [PERSON_NAME]" at bounding box center [500, 233] width 136 height 59
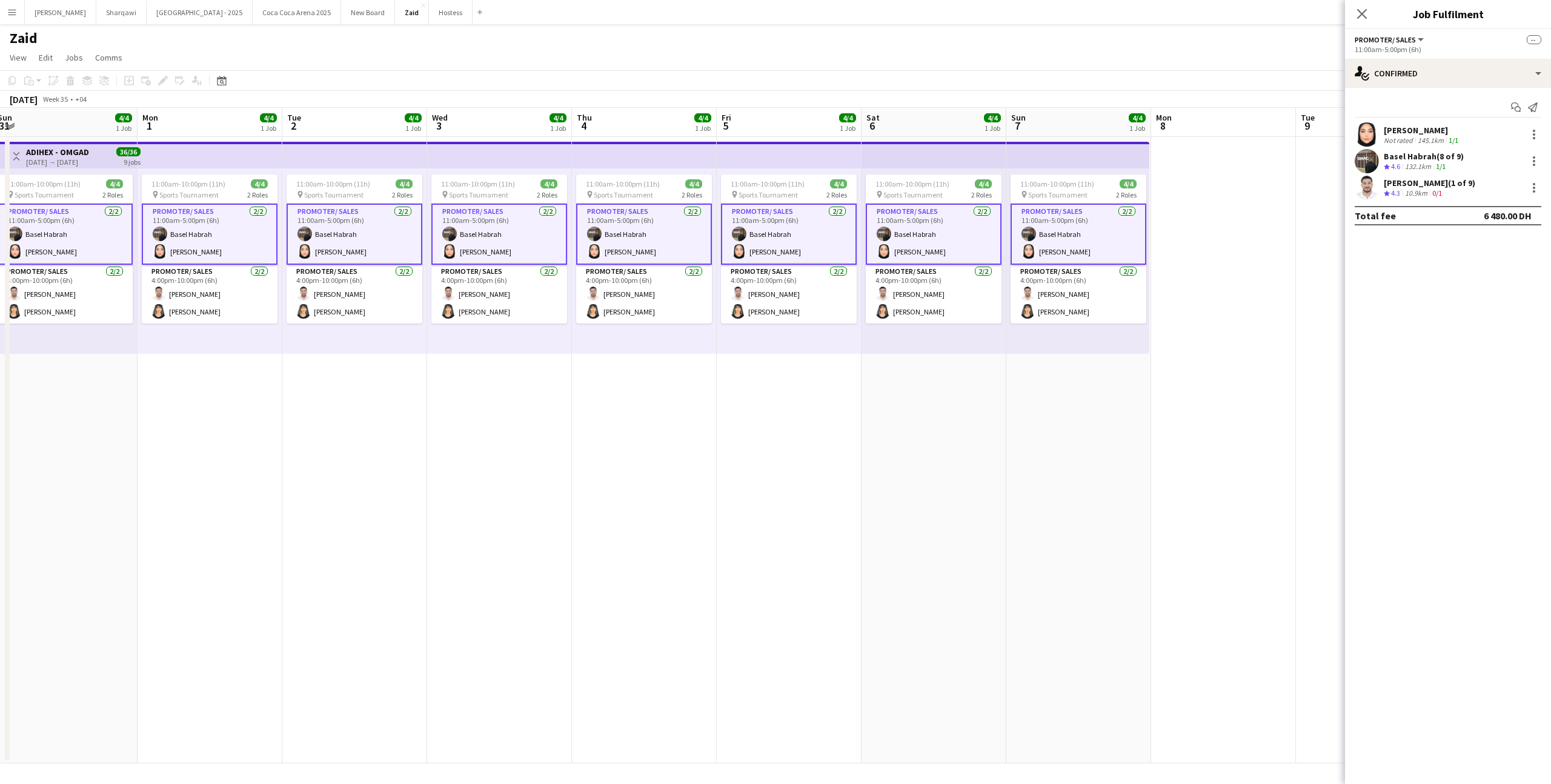
click at [642, 244] on app-card-role "Promoter/ Sales [DATE] 11:00am-5:00pm (6h) Basel [PERSON_NAME]" at bounding box center [645, 234] width 136 height 61
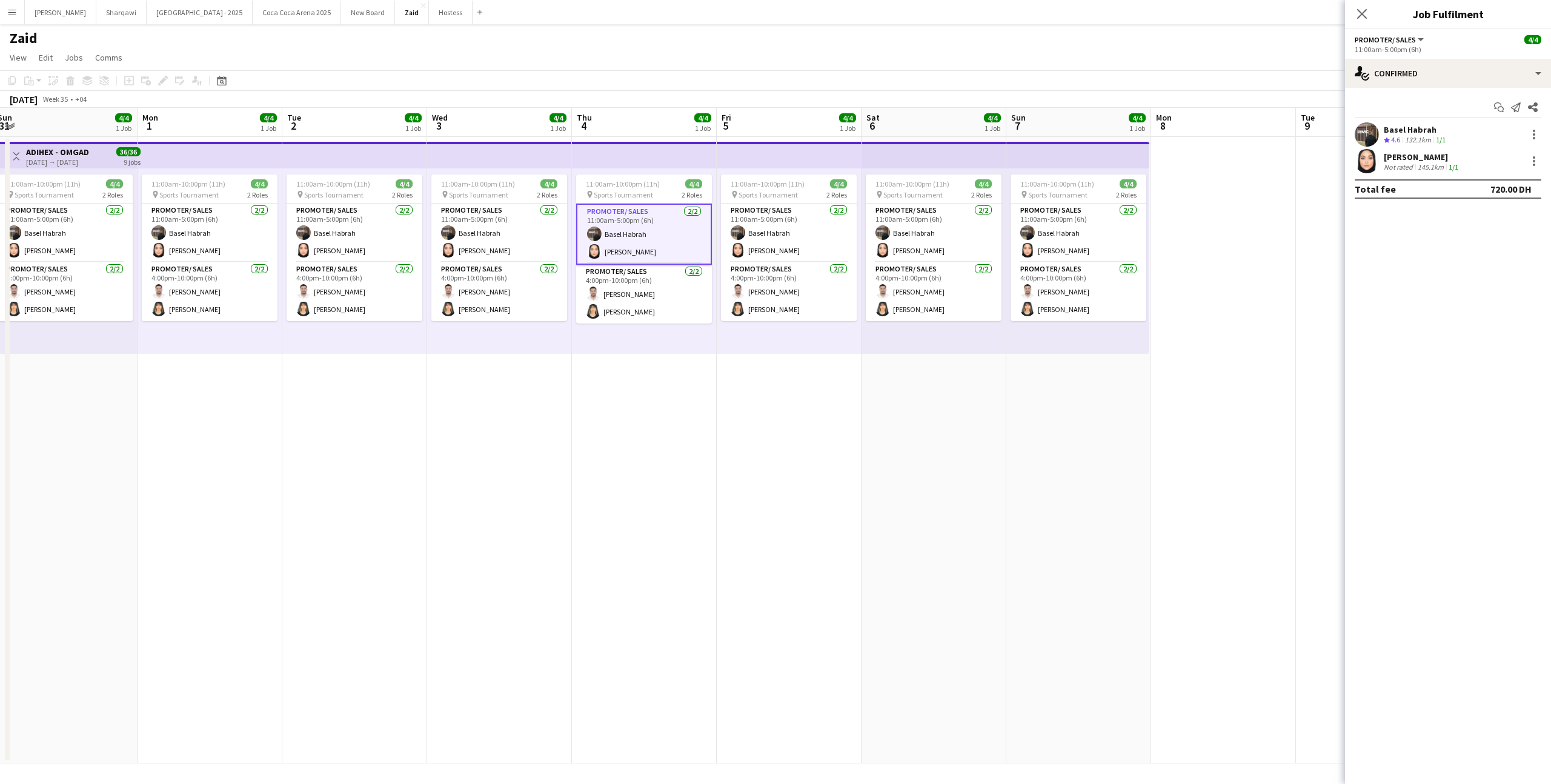
click at [533, 515] on app-date-cell "11:00am-10:00pm (11h) 4/4 pin Sports Tournament 2 Roles Promoter/ Sales [DATE] …" at bounding box center [500, 450] width 145 height 626
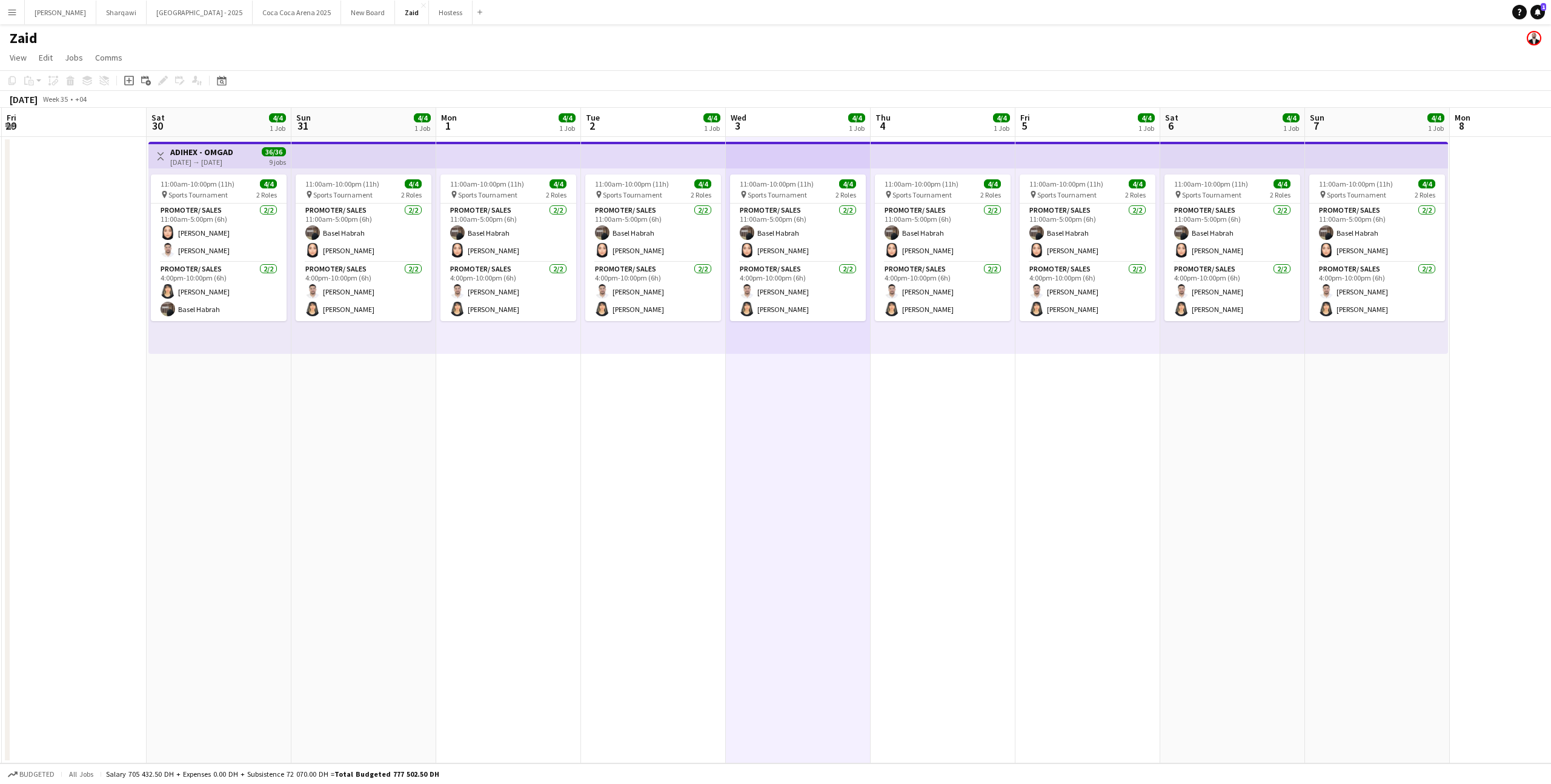
scroll to position [0, 248]
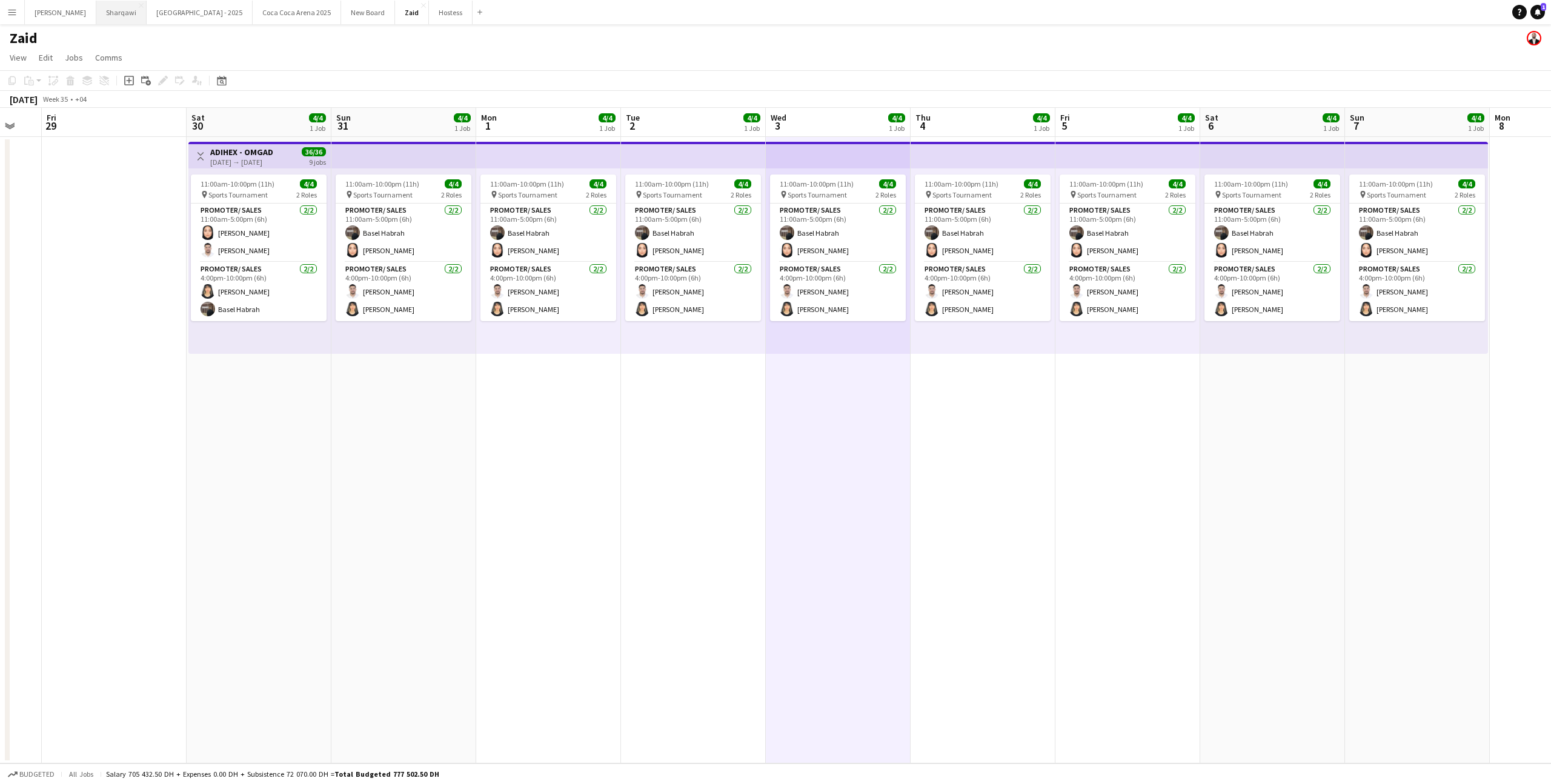
click at [97, 22] on button "Sharqawi Close" at bounding box center [121, 12] width 50 height 23
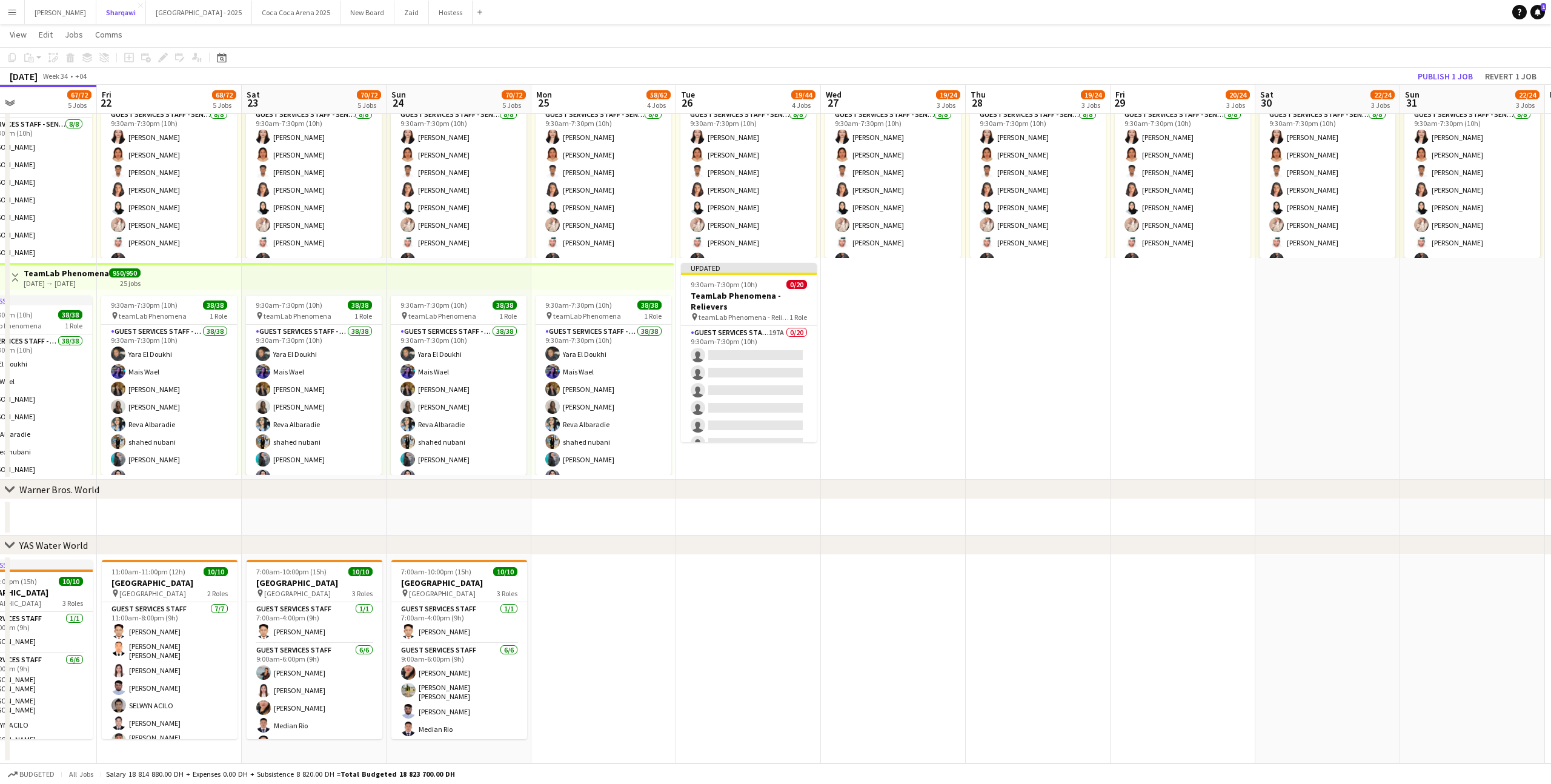
scroll to position [0, 339]
click at [770, 407] on app-card-role "Guest Services Staff - Senior 197A 0/20 9:30am-7:30pm (10h) single-neutral-acti…" at bounding box center [748, 513] width 136 height 375
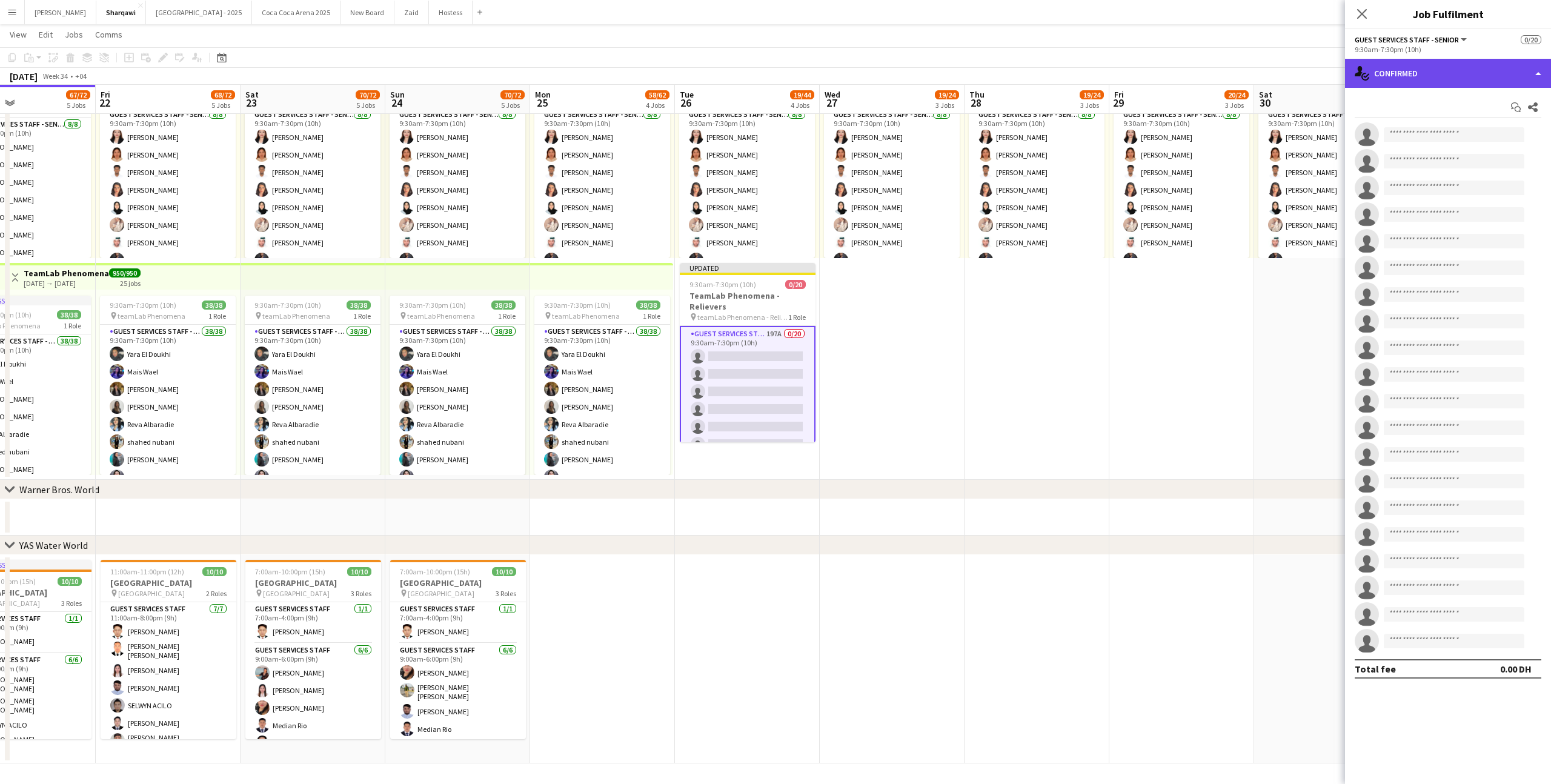
click at [1448, 84] on div "single-neutral-actions-check-2 Confirmed" at bounding box center [1449, 73] width 206 height 29
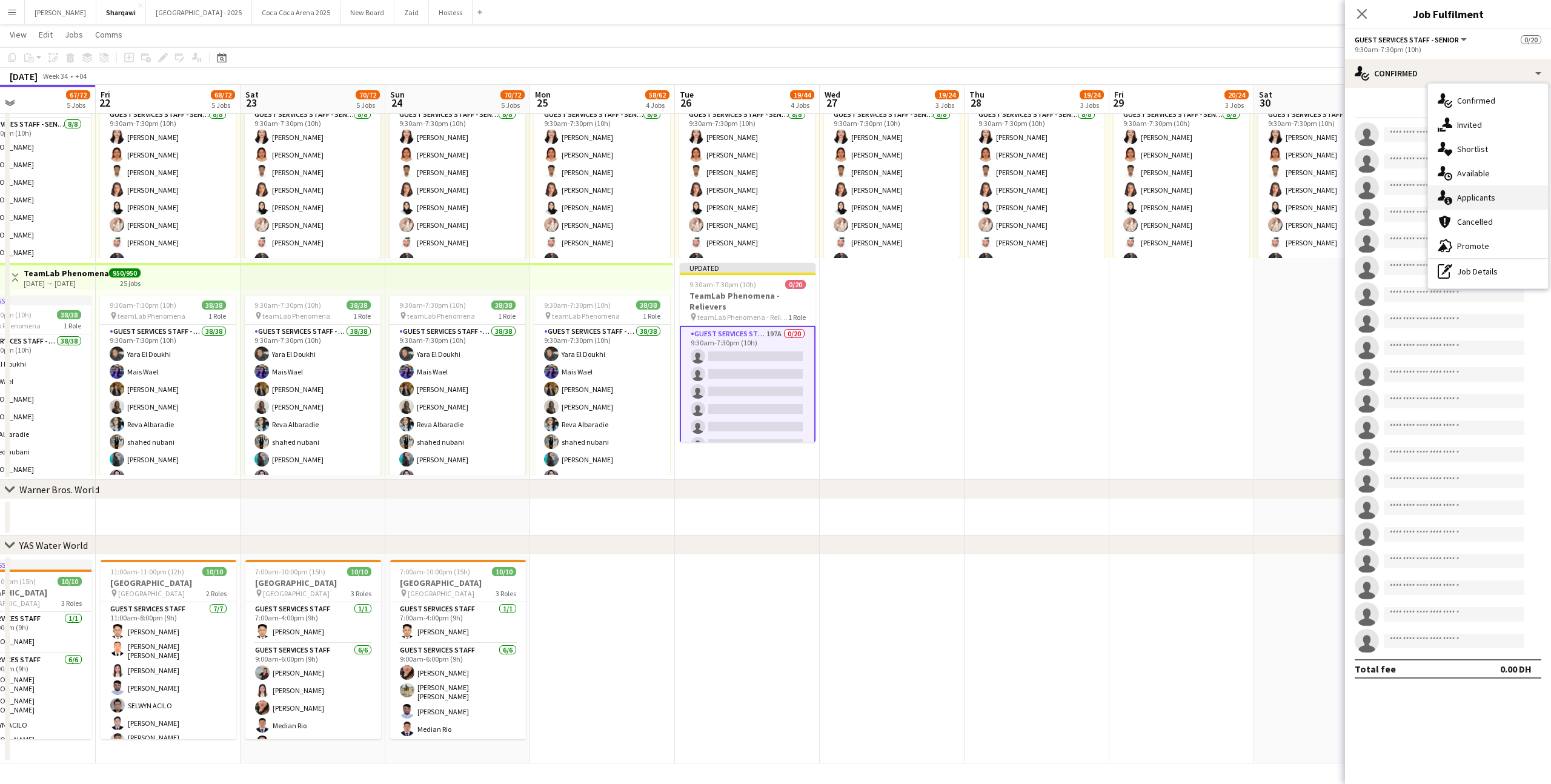
click at [1495, 192] on div "single-neutral-actions-information Applicants" at bounding box center [1488, 197] width 120 height 24
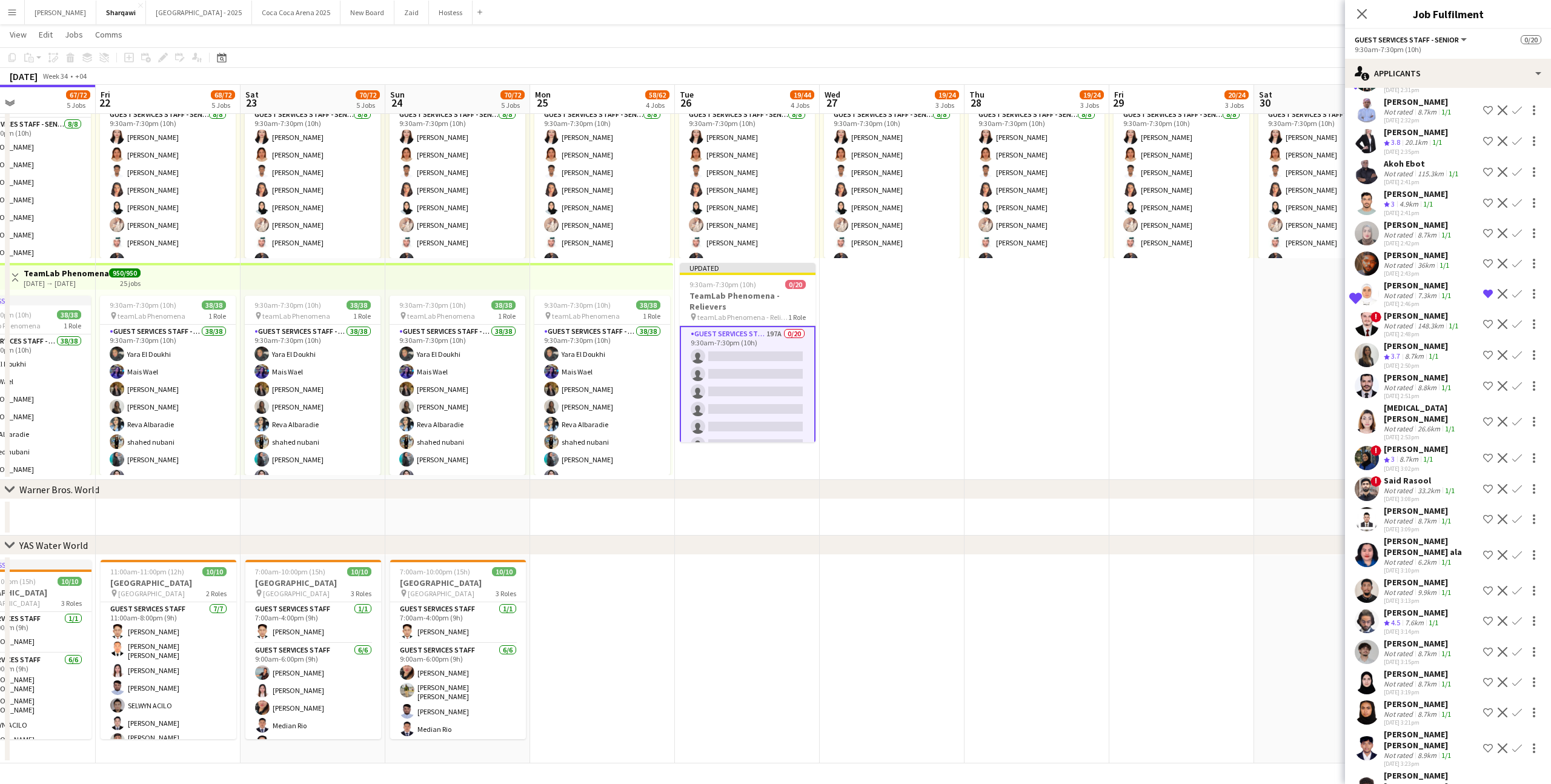
scroll to position [3779, 0]
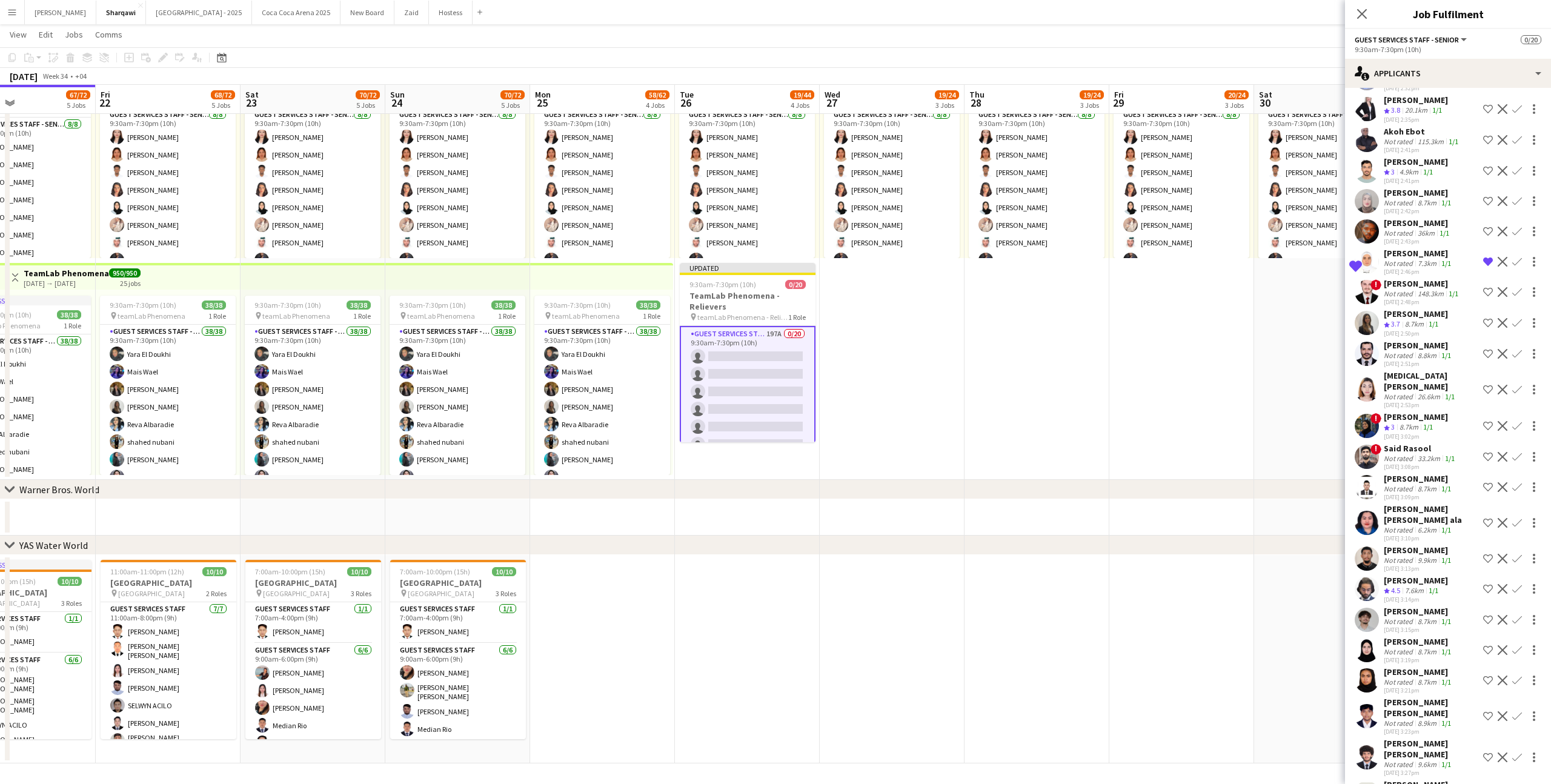
click at [1451, 309] on div "Yara Wael Crew rating 3.7 8.7km 1/1 [DATE] 2:50pm Shortlist crew Decline Confirm" at bounding box center [1449, 323] width 206 height 29
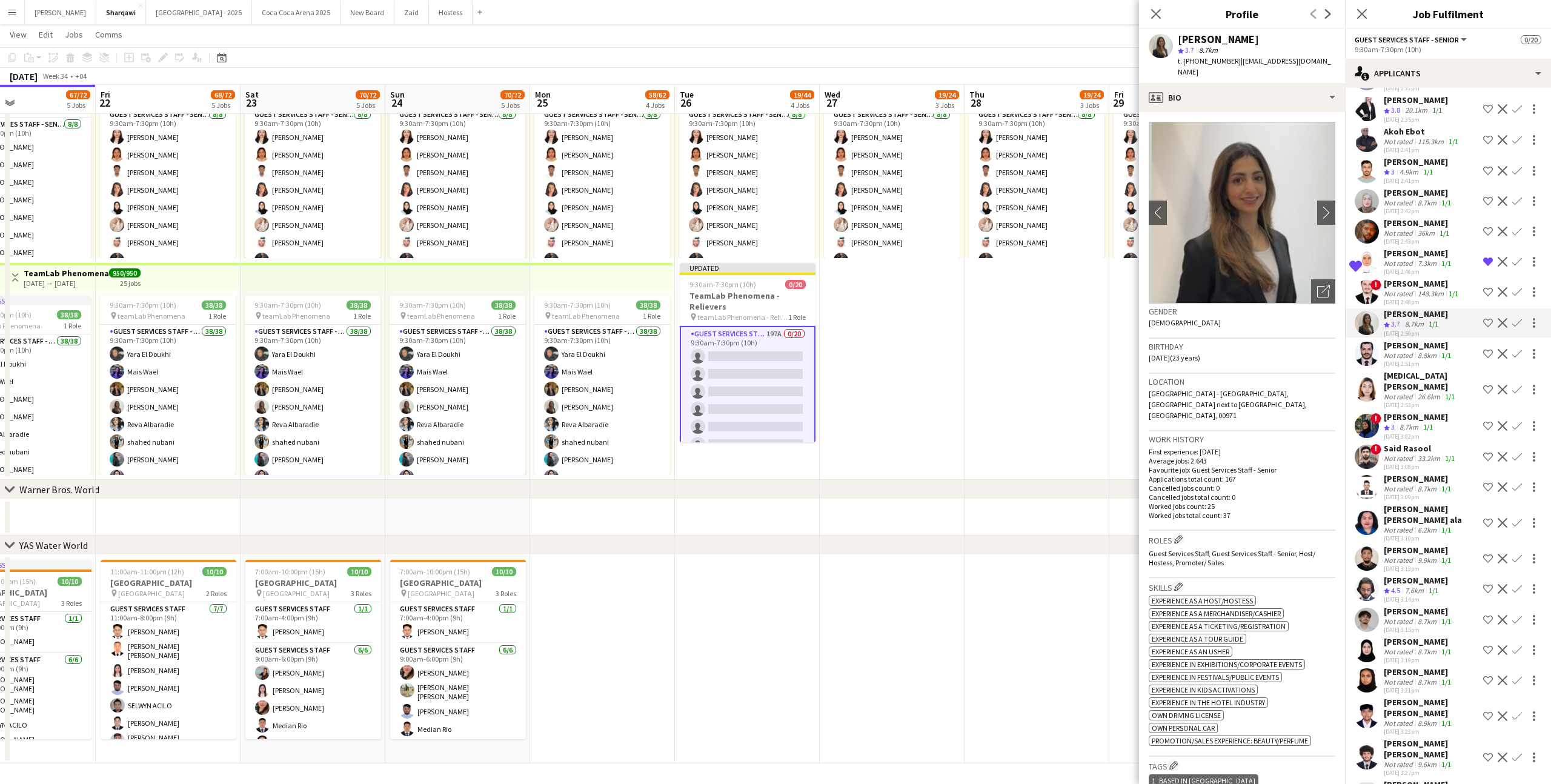
click at [1427, 392] on div "26.6km" at bounding box center [1429, 396] width 27 height 9
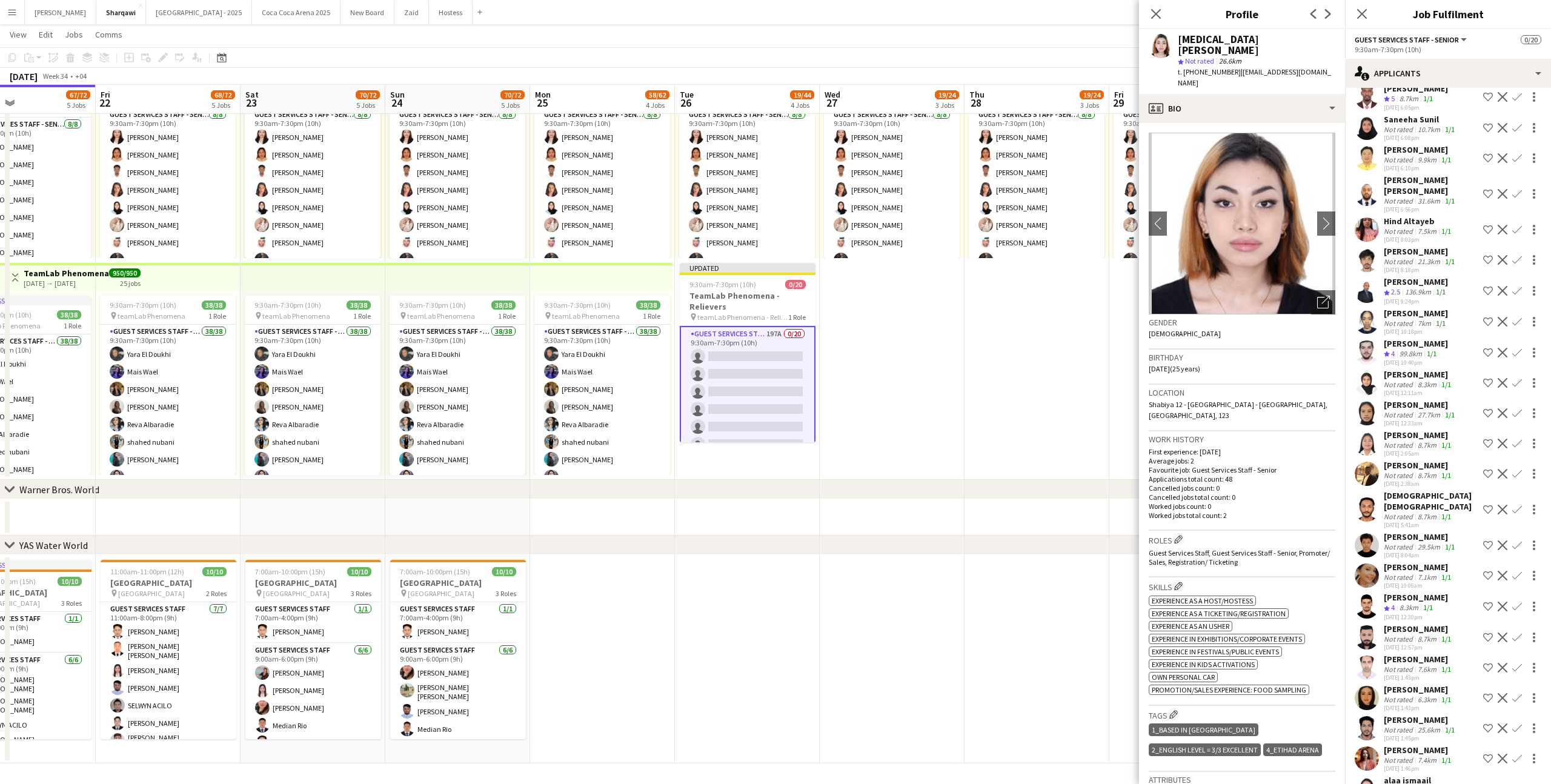
scroll to position [5456, 0]
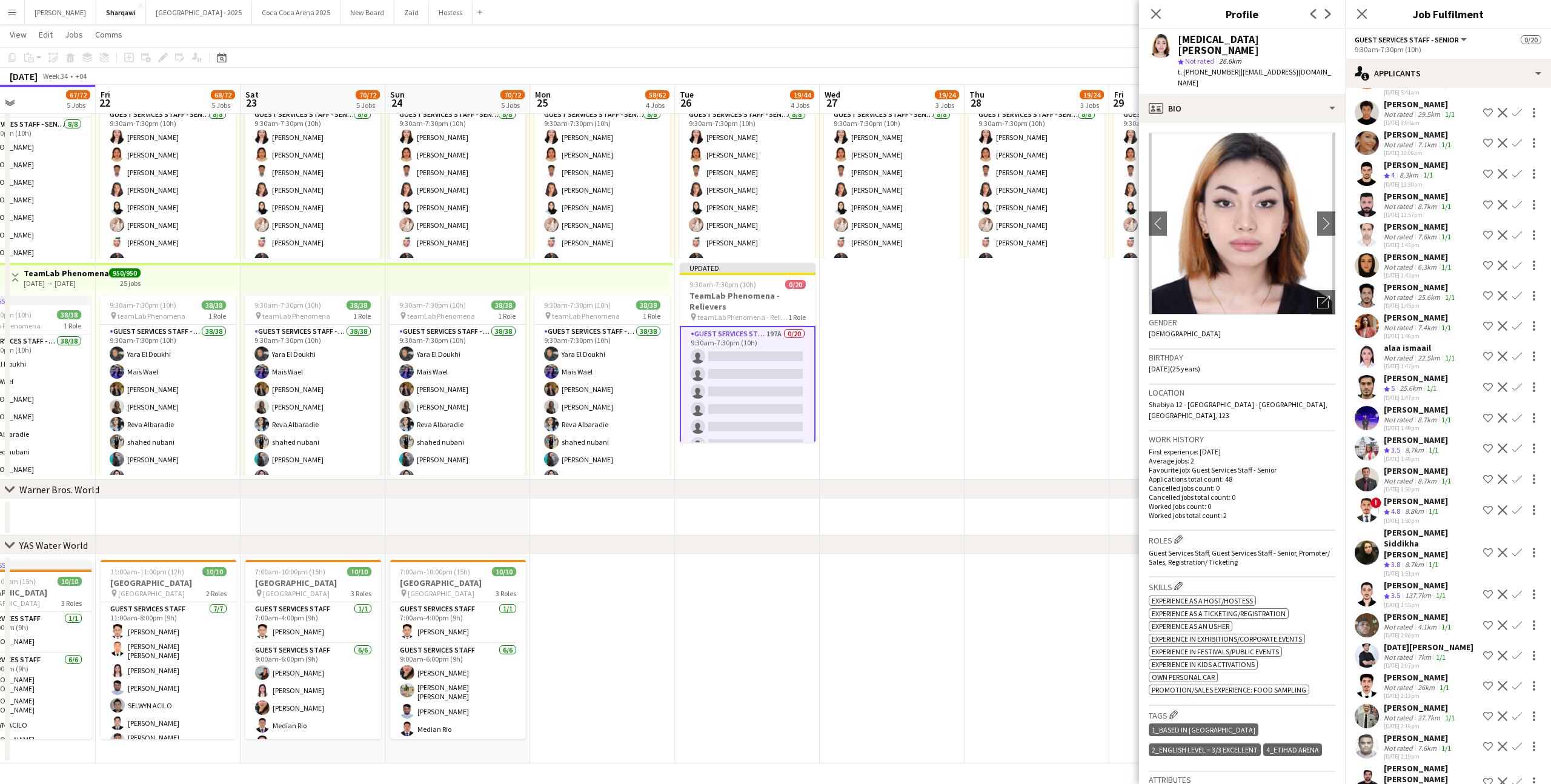
click at [1416, 702] on div "[PERSON_NAME]" at bounding box center [1421, 707] width 73 height 11
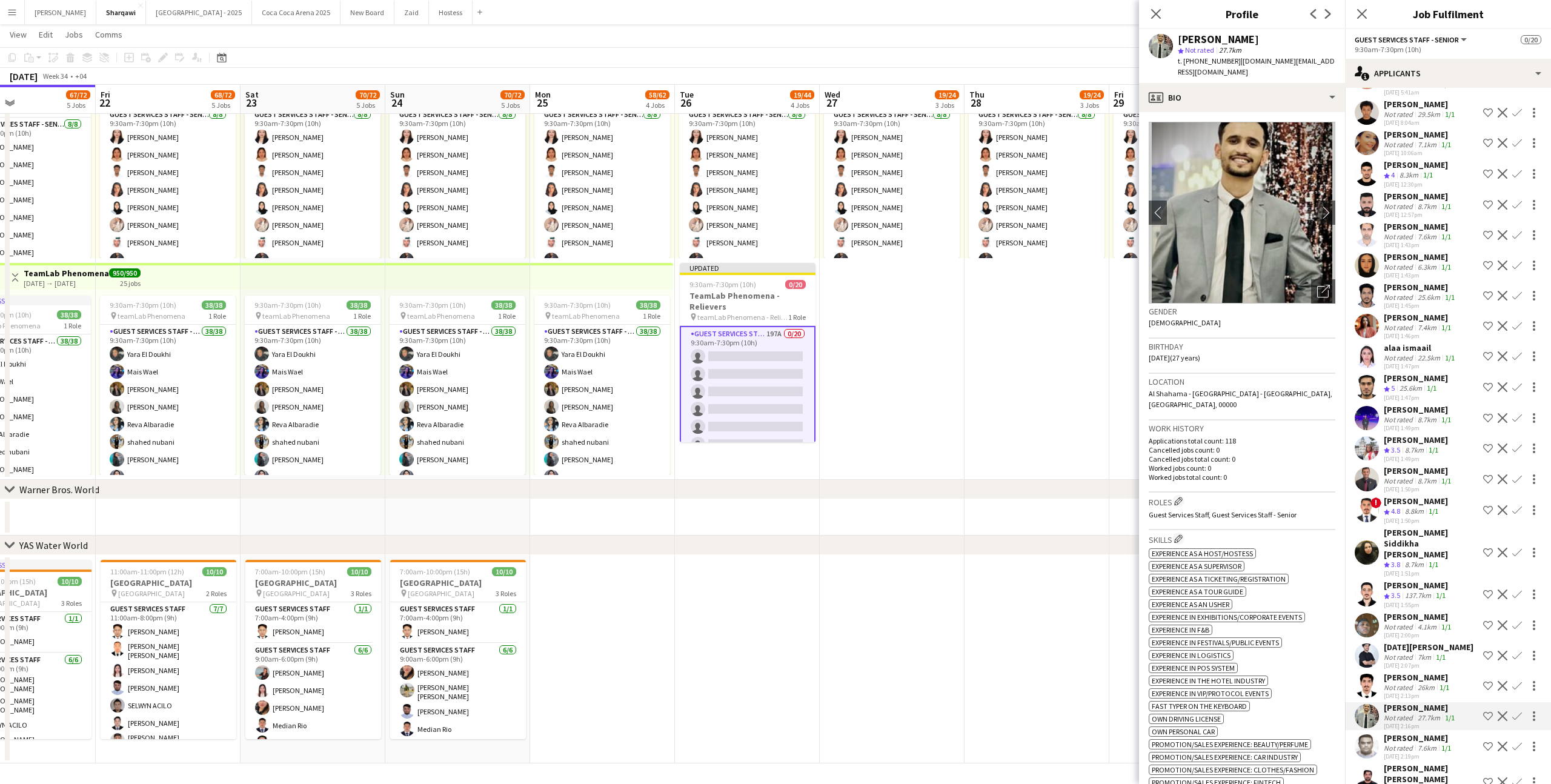
scroll to position [5419, 0]
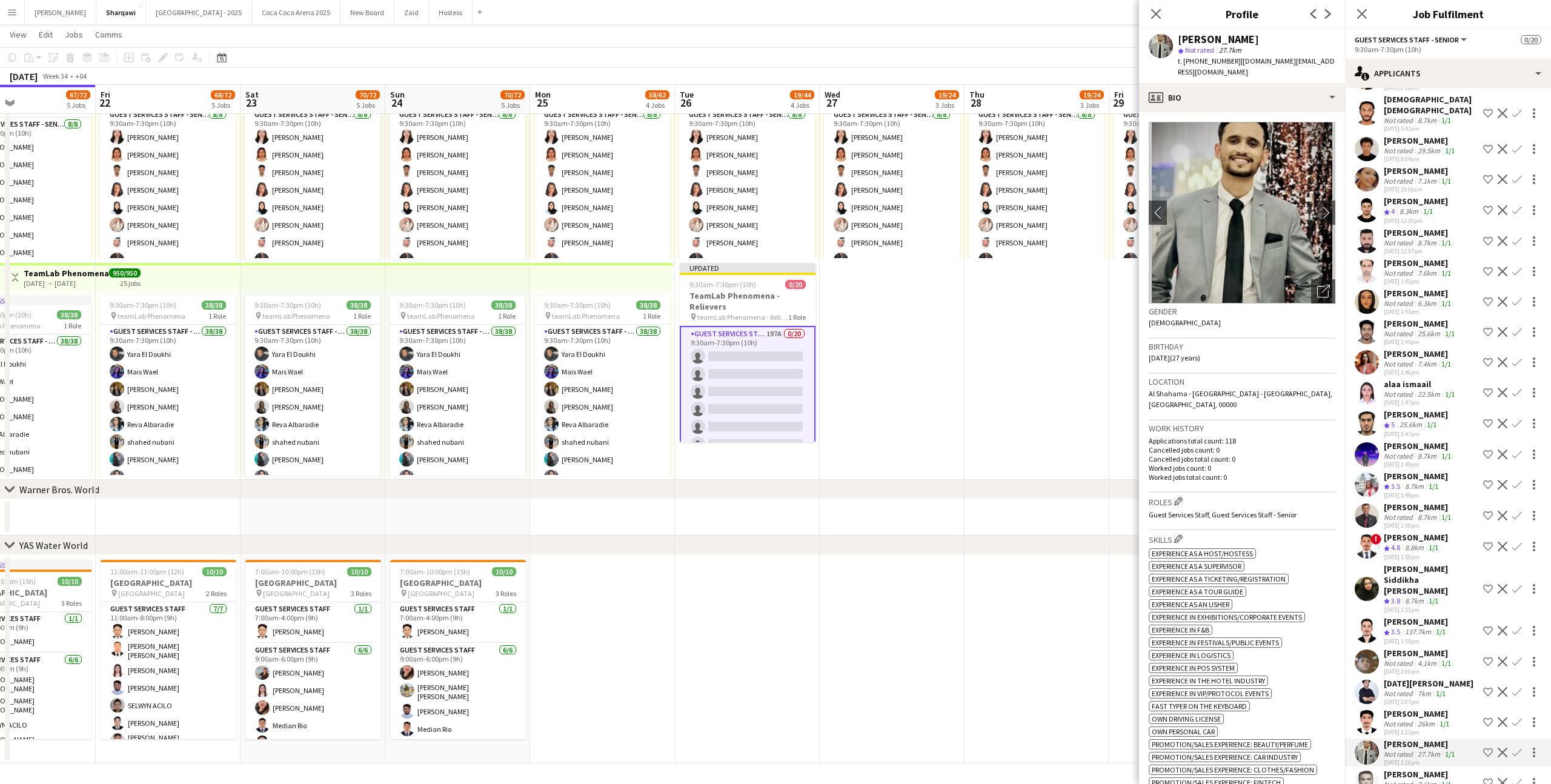
click at [1422, 543] on div "8.8km" at bounding box center [1414, 548] width 23 height 10
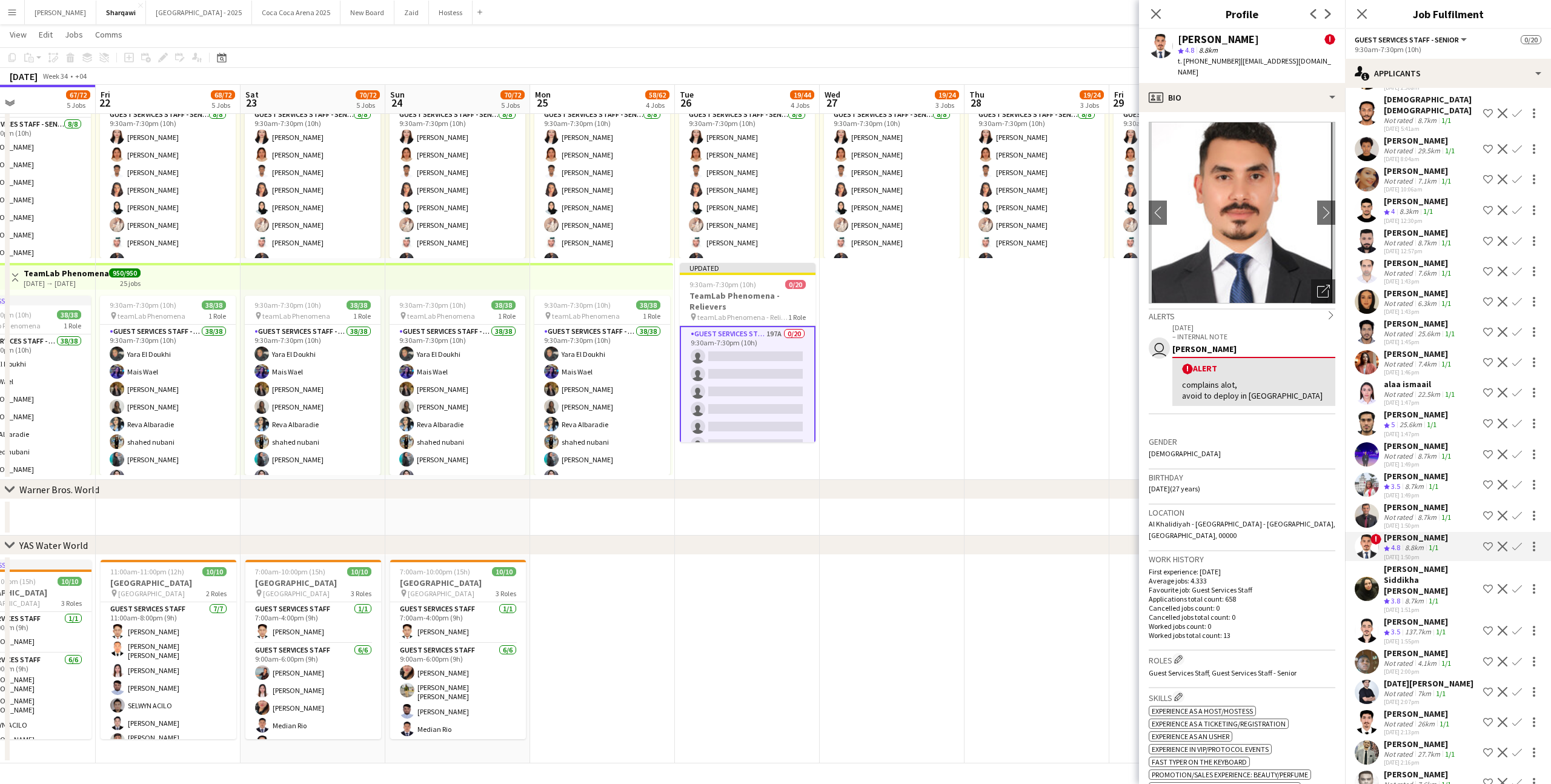
click at [1424, 513] on div "8.7km" at bounding box center [1427, 517] width 23 height 9
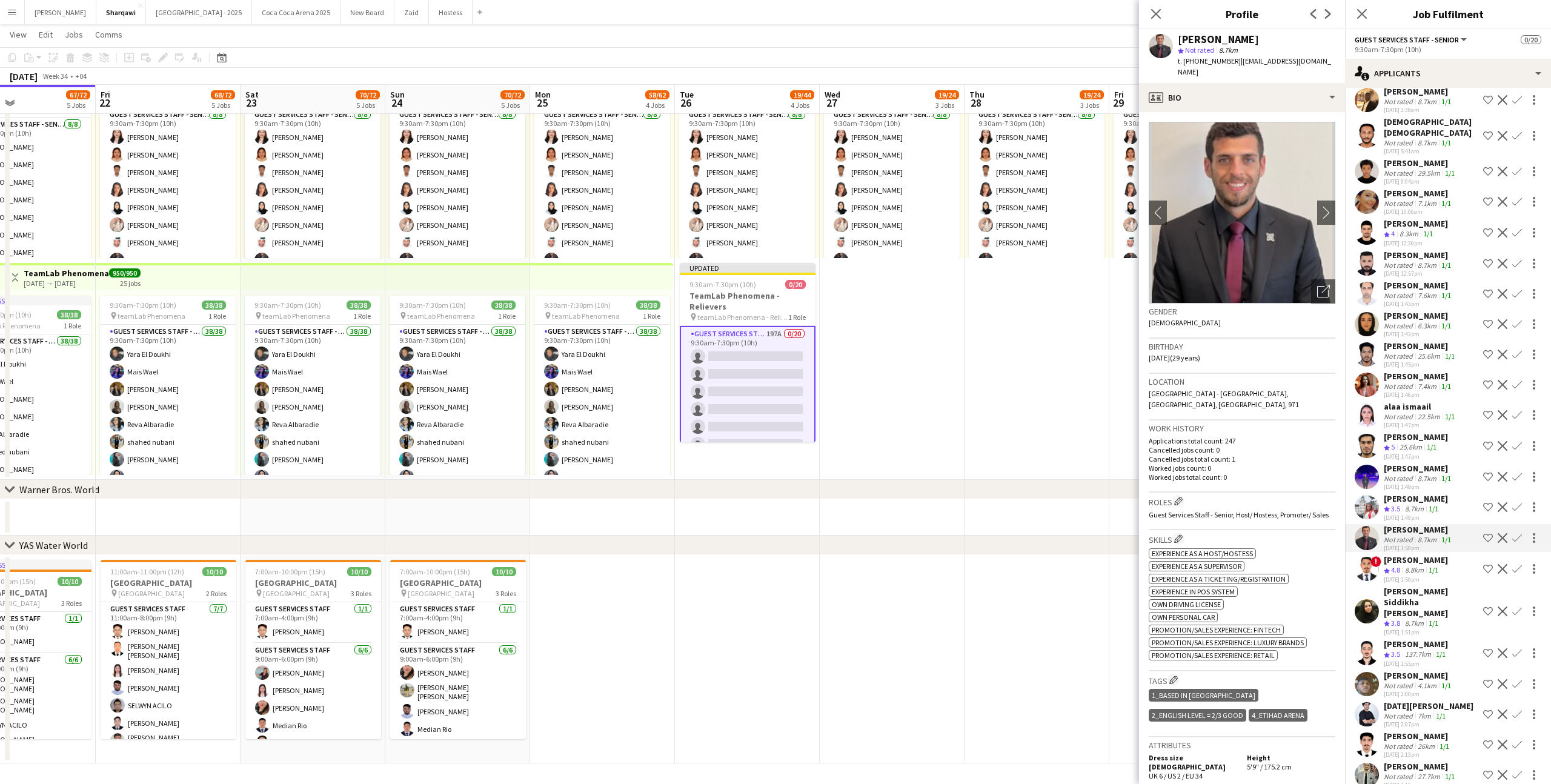
scroll to position [5395, 0]
click at [1424, 516] on div "[DATE] 1:49pm" at bounding box center [1416, 519] width 64 height 8
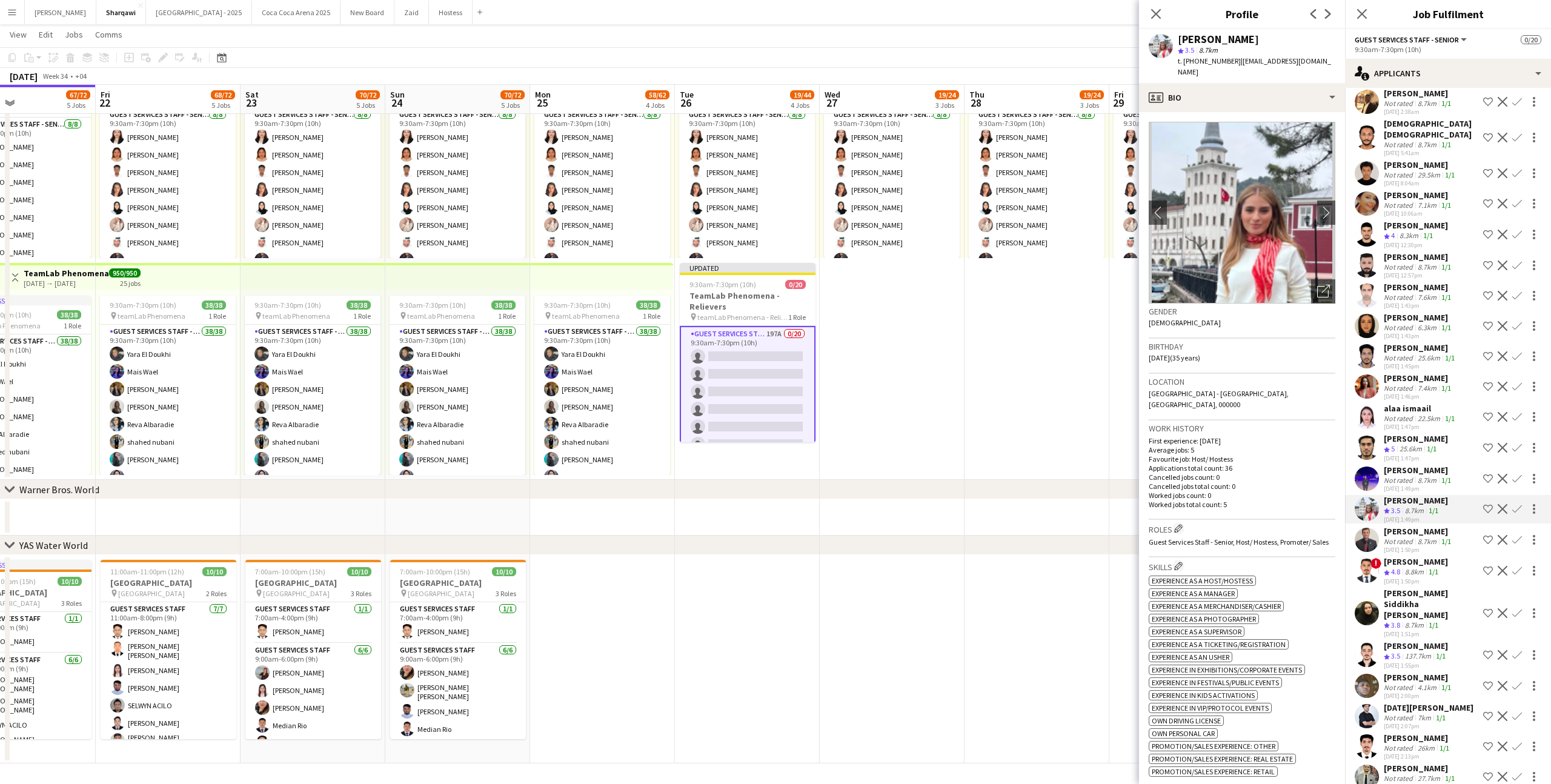
click at [1432, 475] on div "8.7km" at bounding box center [1427, 480] width 23 height 9
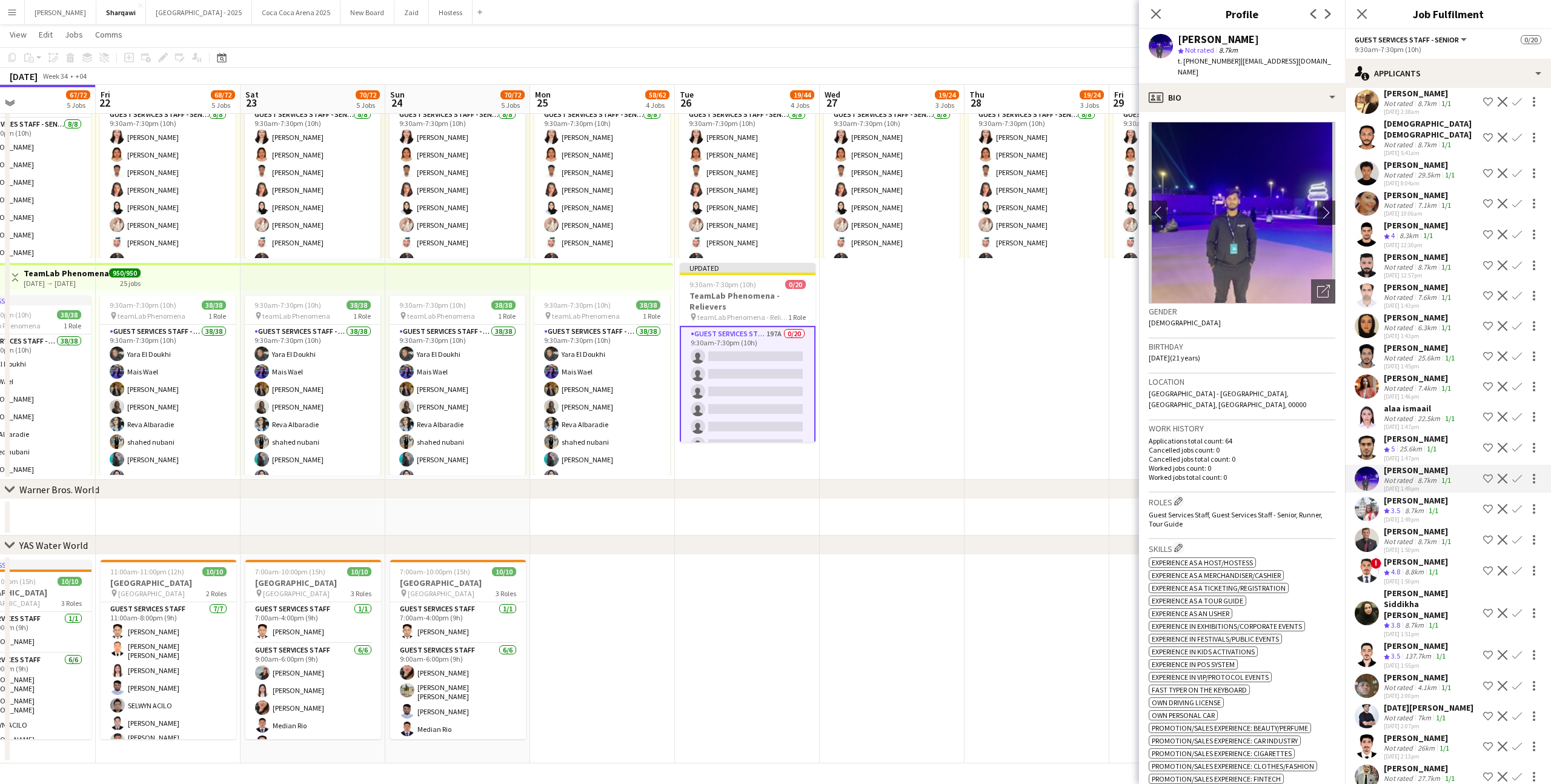
click at [1437, 506] on app-skills-label "1/1" at bounding box center [1433, 510] width 10 height 9
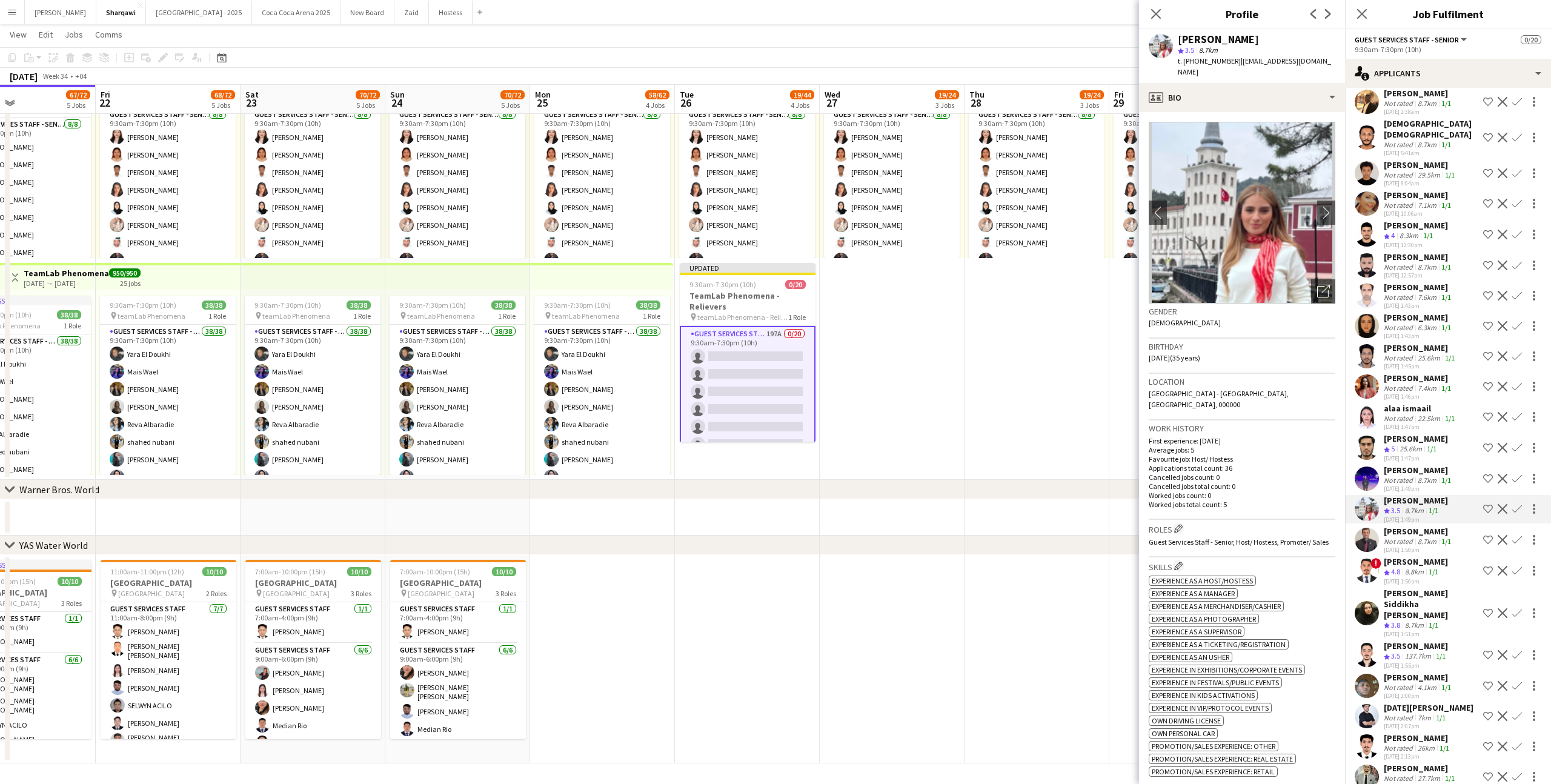
click at [1395, 640] on div "[PERSON_NAME]" at bounding box center [1416, 645] width 64 height 11
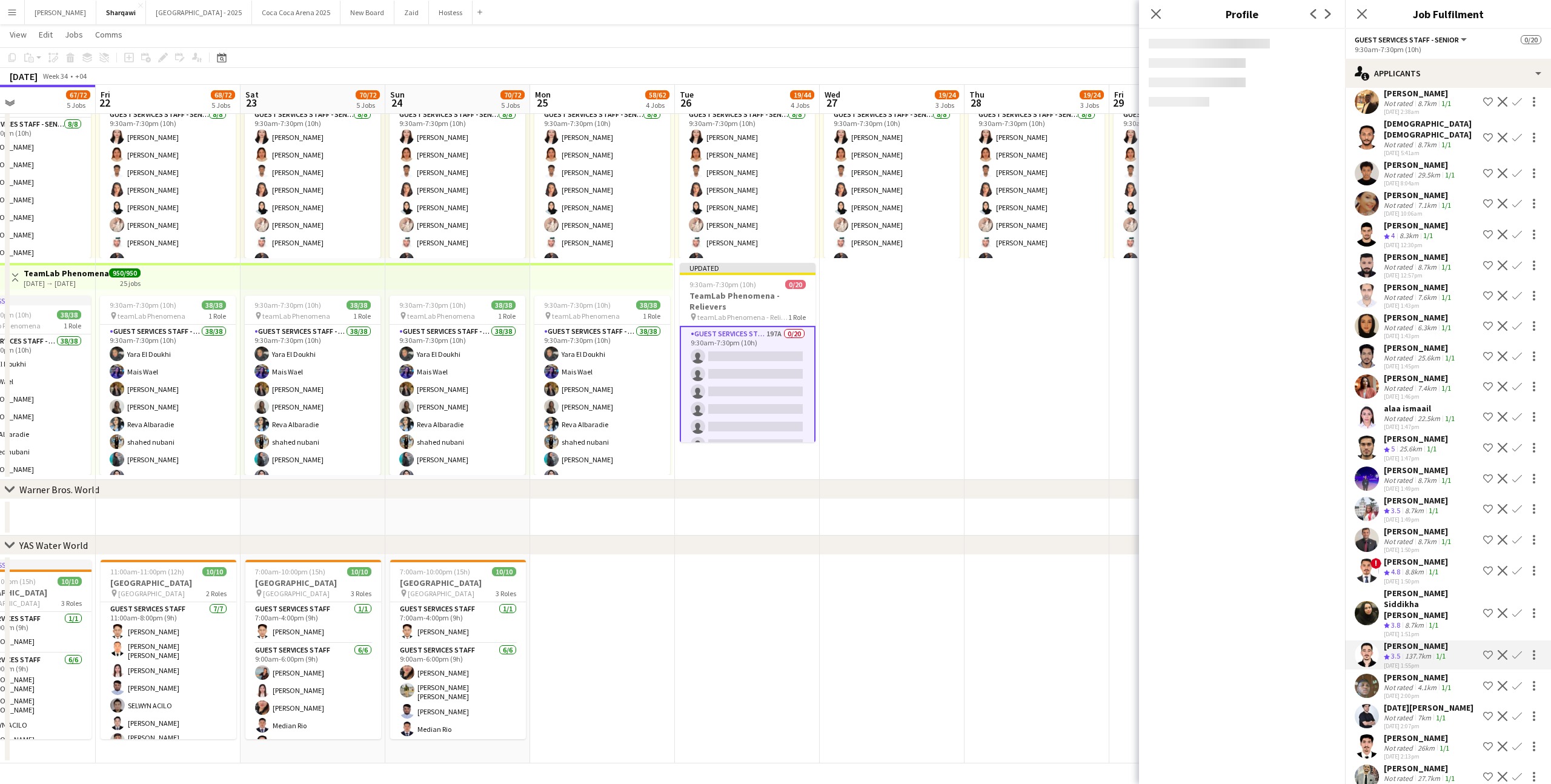
click at [1407, 682] on div "Not rated" at bounding box center [1400, 687] width 31 height 9
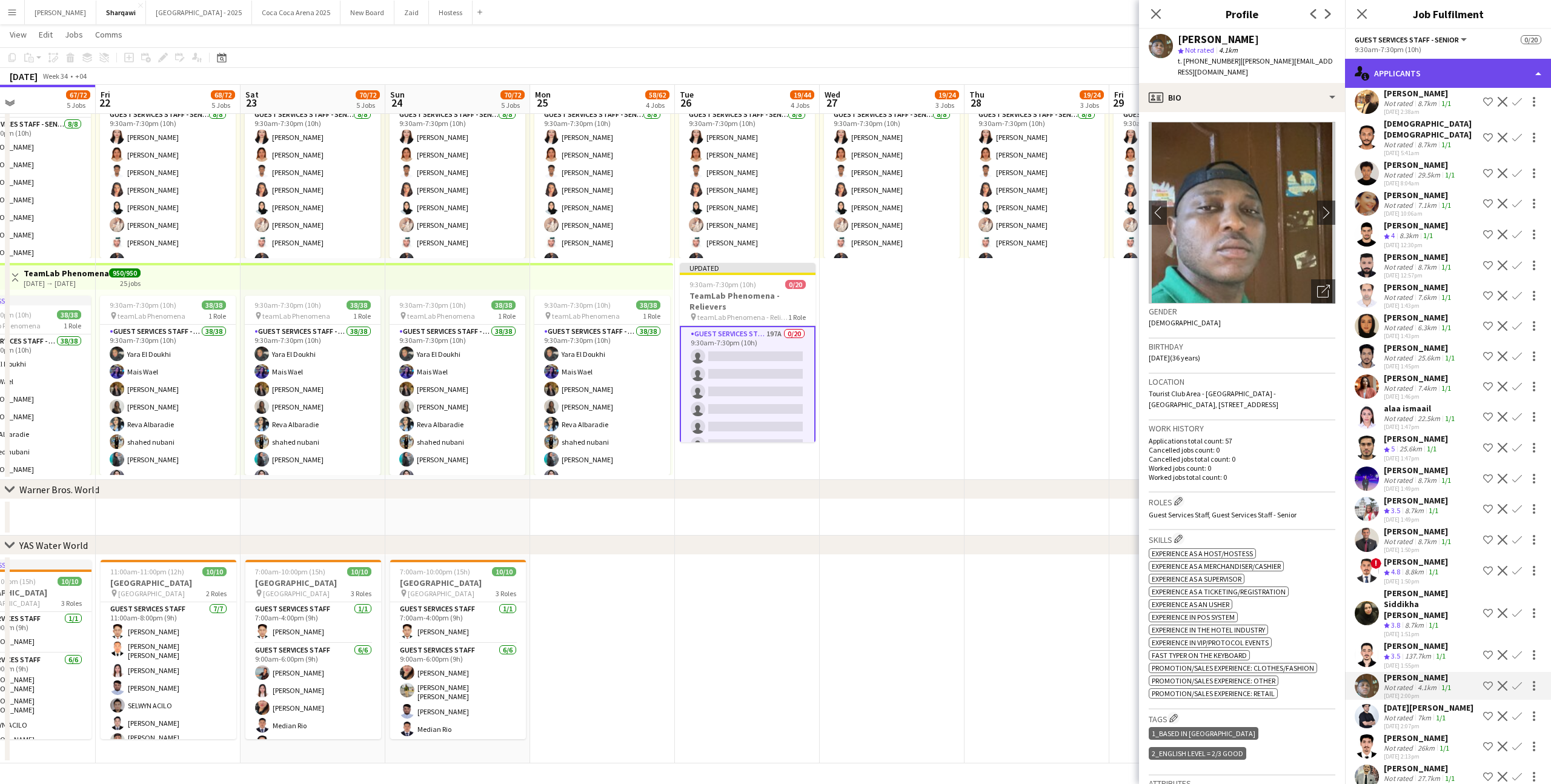
click at [1385, 72] on div "single-neutral-actions-information Applicants" at bounding box center [1449, 73] width 206 height 29
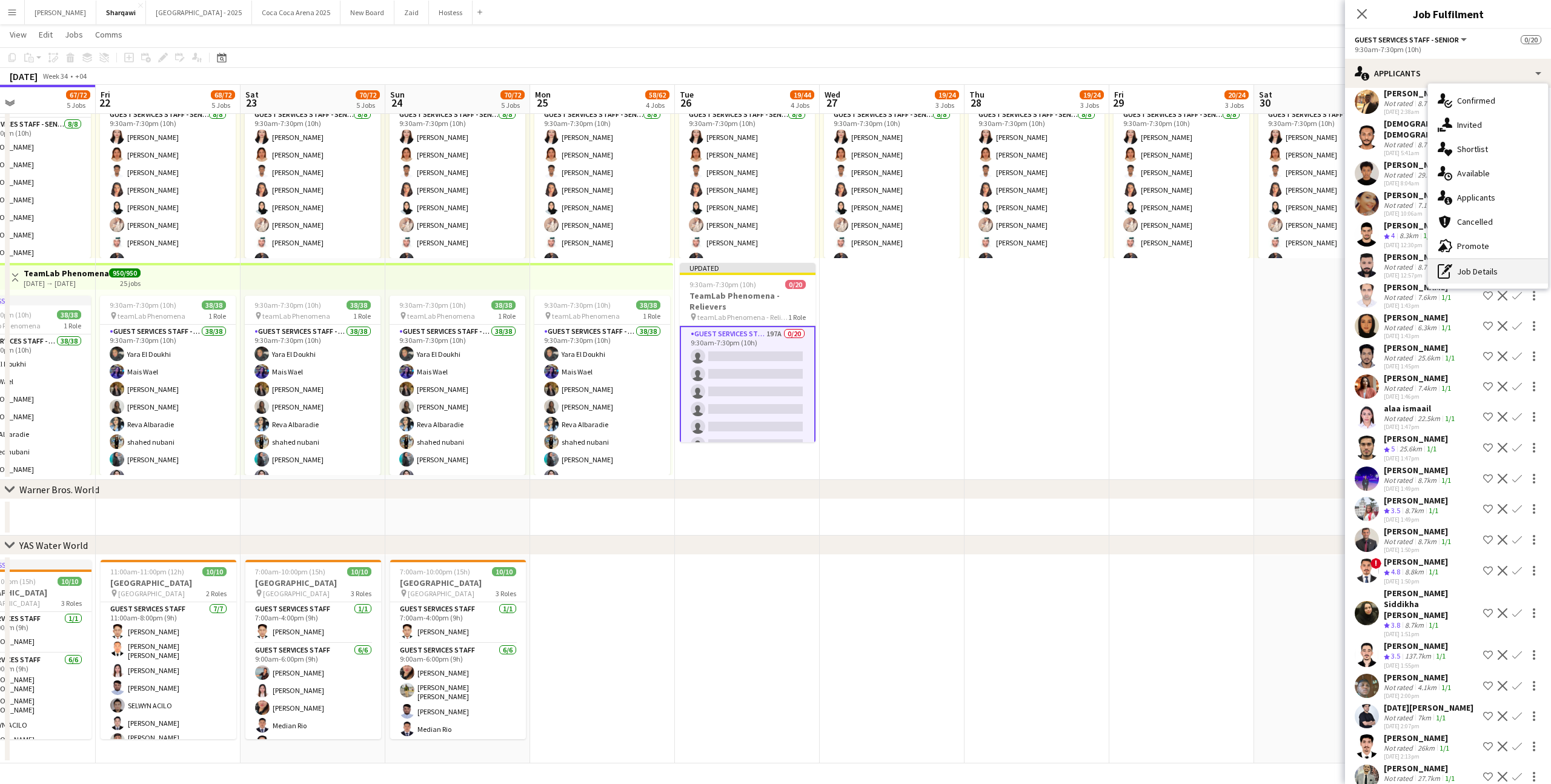
click at [1484, 280] on div "pen-write Job Details" at bounding box center [1488, 271] width 120 height 24
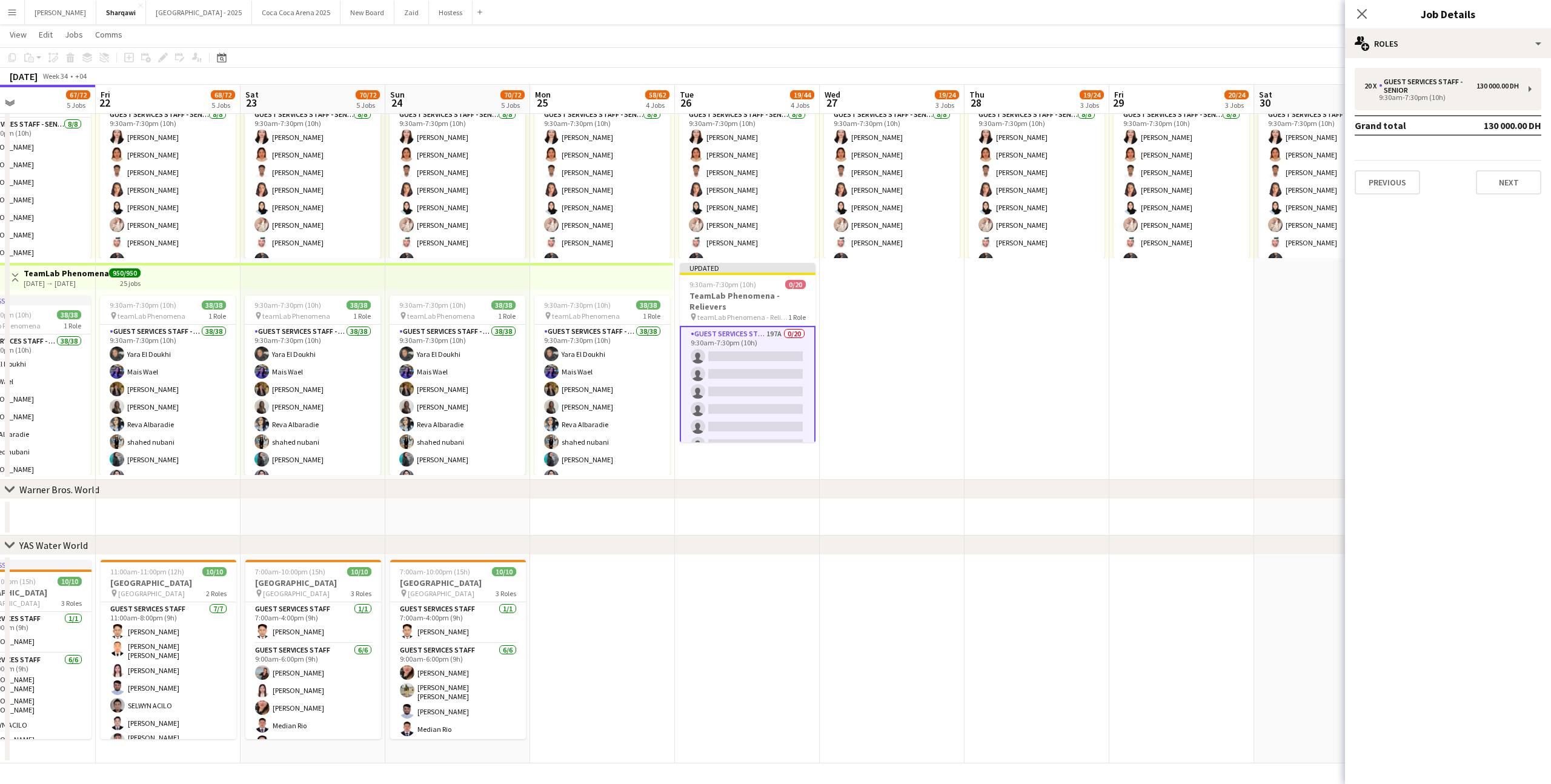
scroll to position [0, 0]
click at [1418, 53] on div "multiple-users-add Roles" at bounding box center [1449, 44] width 206 height 29
click at [1418, 75] on div "20 x Guest Services Staff - Senior 130 000.00 DH 9:30am-7:30pm (10h)" at bounding box center [1448, 89] width 187 height 42
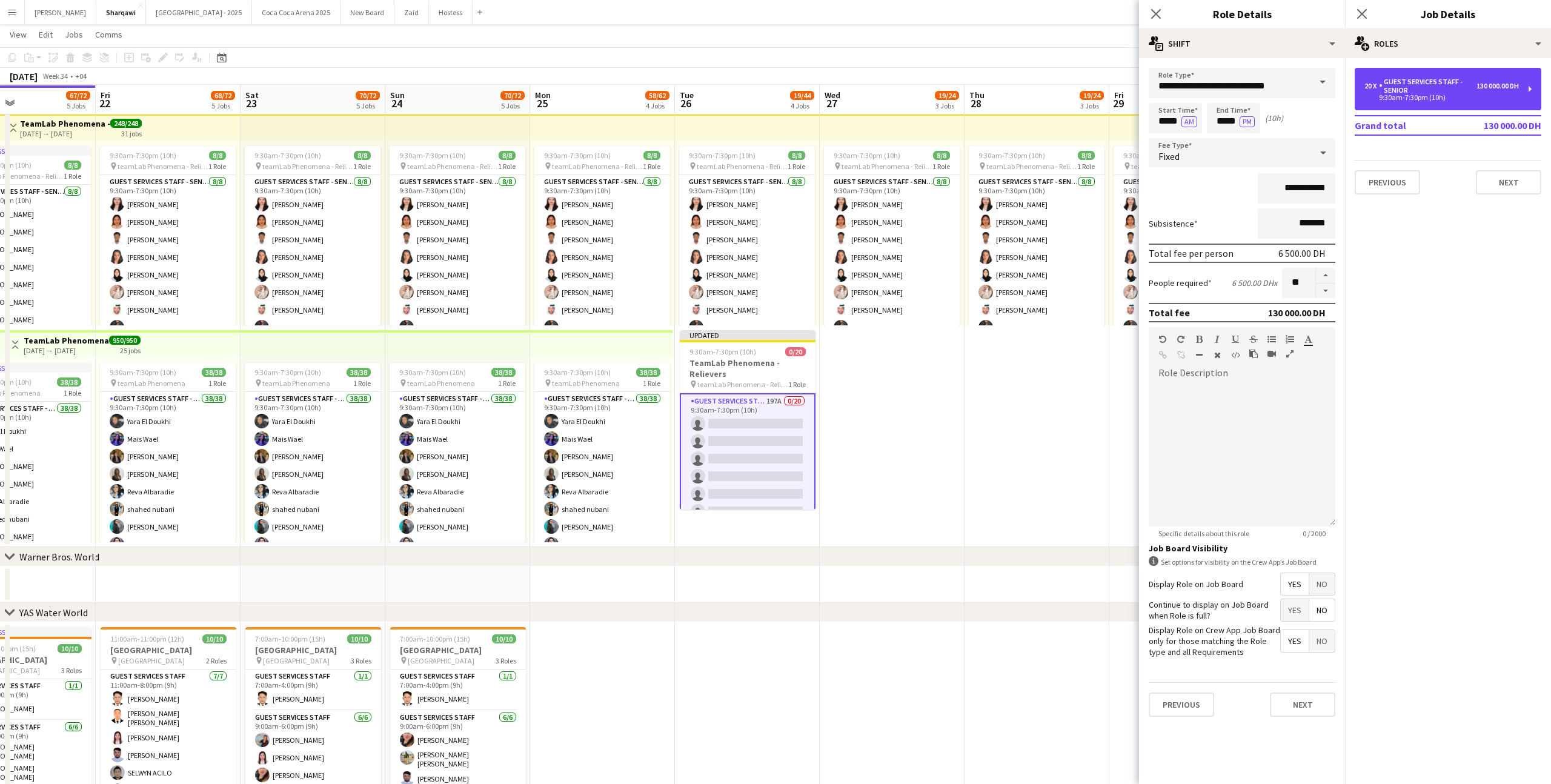
scroll to position [487, 0]
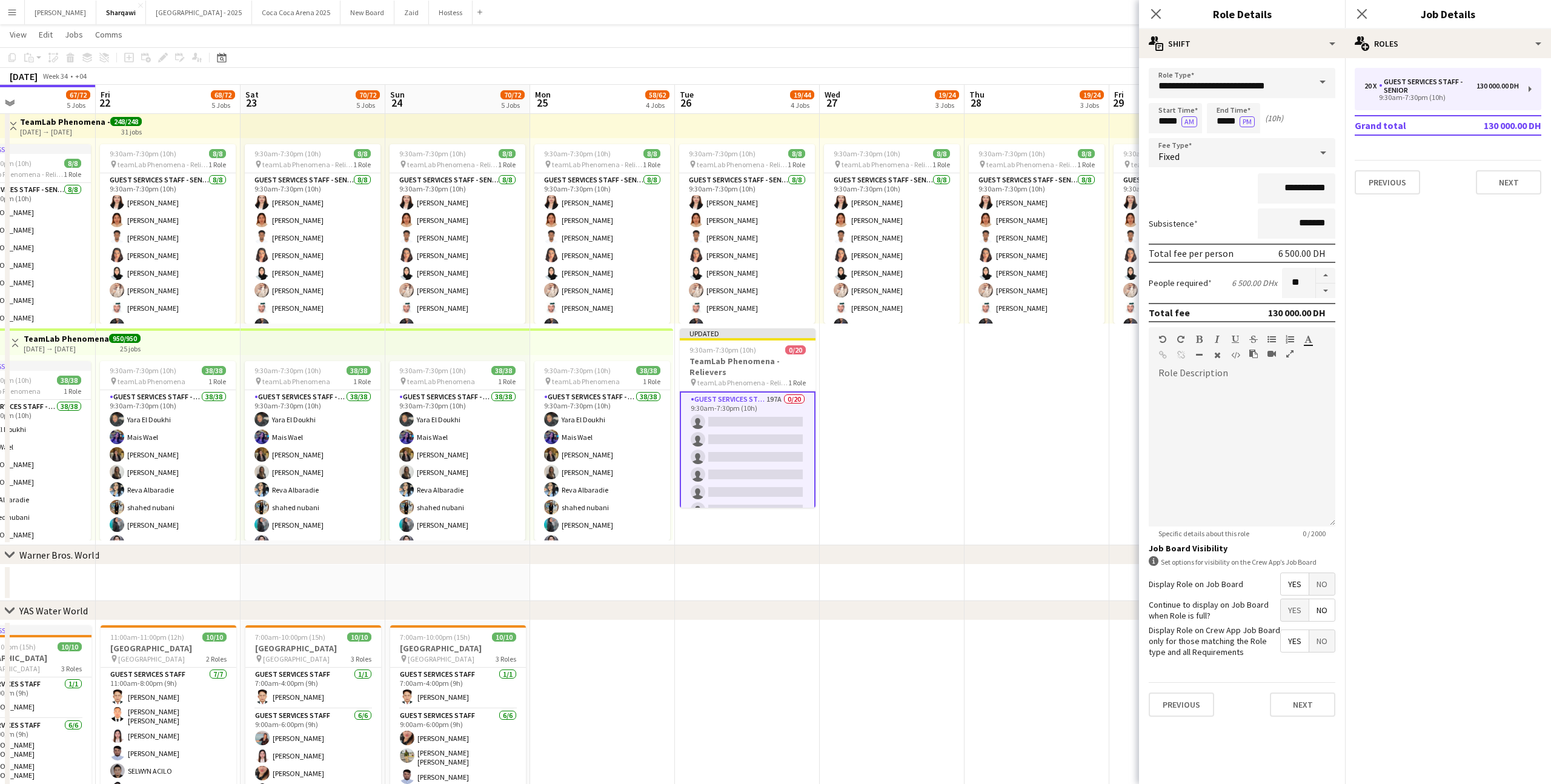
click at [1066, 436] on app-date-cell "9:30am-7:30pm (10h) 8/8 pin teamLab Phenomena - Relievers 1 Role Guest Services…" at bounding box center [1037, 326] width 145 height 439
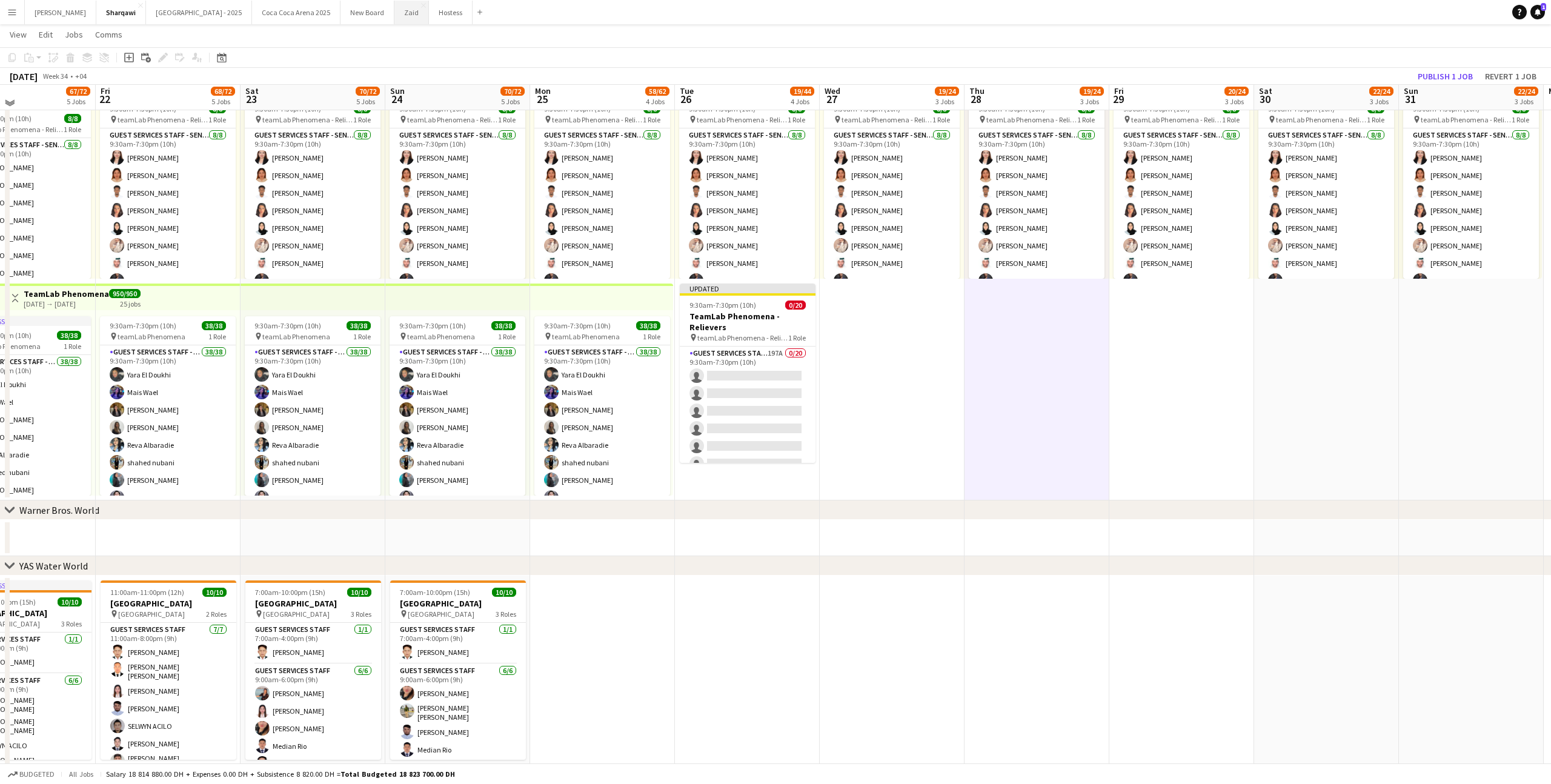
scroll to position [538, 0]
